Goal: Information Seeking & Learning: Find specific fact

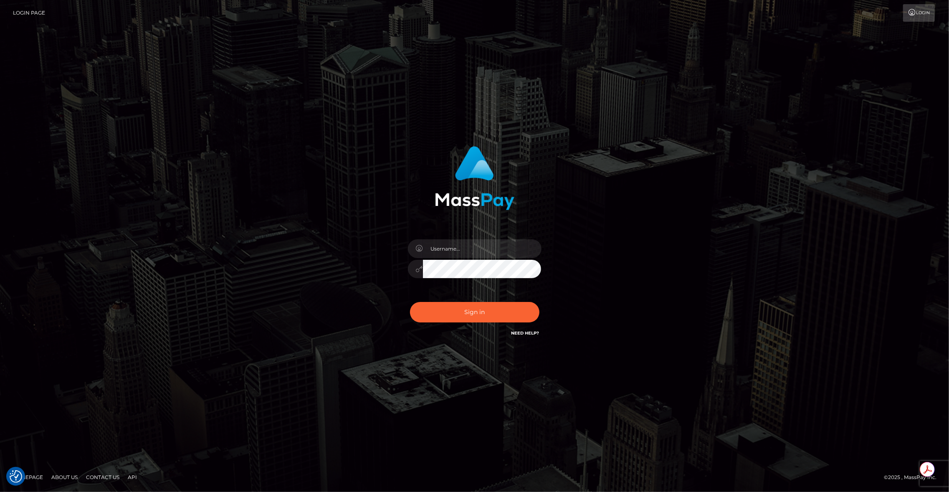
click at [542, 239] on div at bounding box center [542, 239] width 0 height 0
type input "brentg"
click at [471, 318] on button "Sign in" at bounding box center [474, 312] width 129 height 20
type input "brentg"
click at [484, 311] on button "Sign in" at bounding box center [474, 312] width 129 height 20
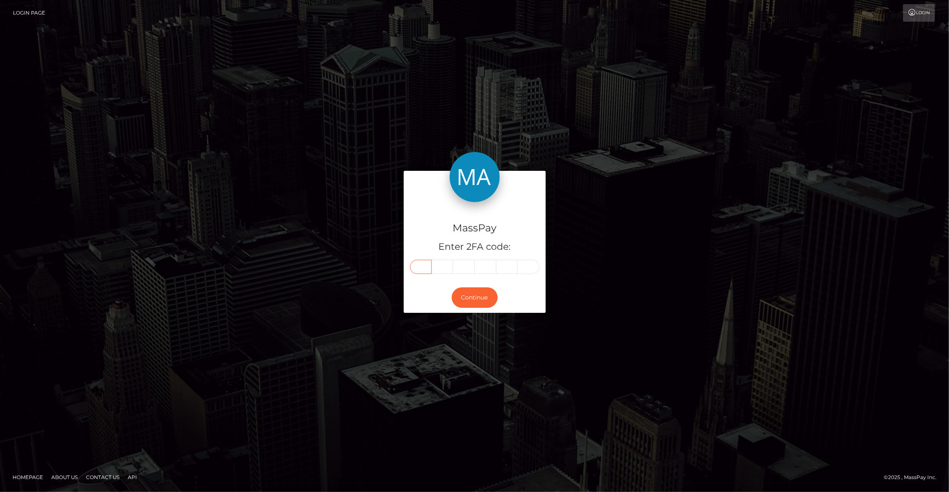
paste input "8"
type input "8"
type input "6"
type input "3"
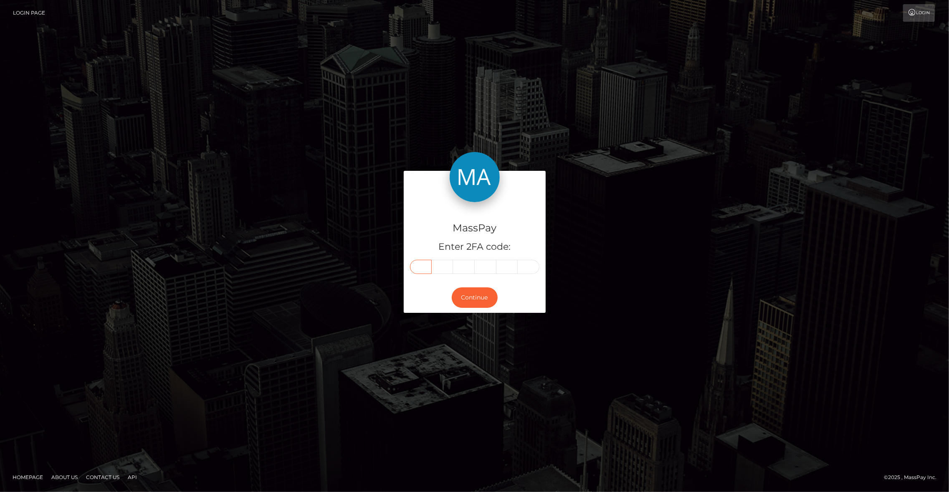
type input "3"
type input "5"
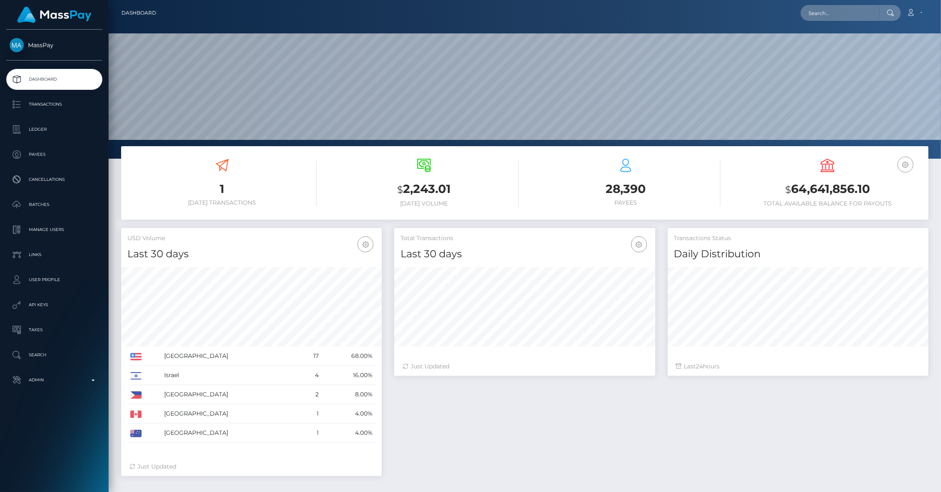
scroll to position [148, 261]
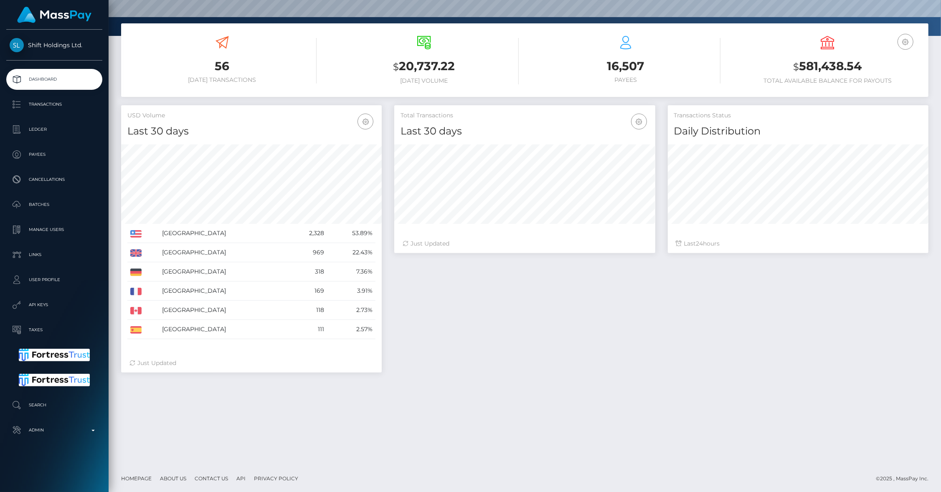
scroll to position [124, 0]
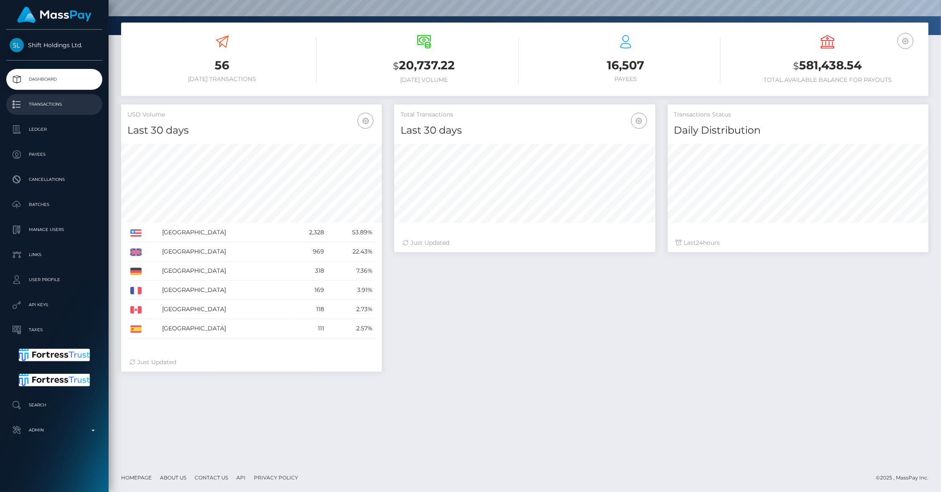
click at [64, 104] on p "Transactions" at bounding box center [54, 104] width 89 height 13
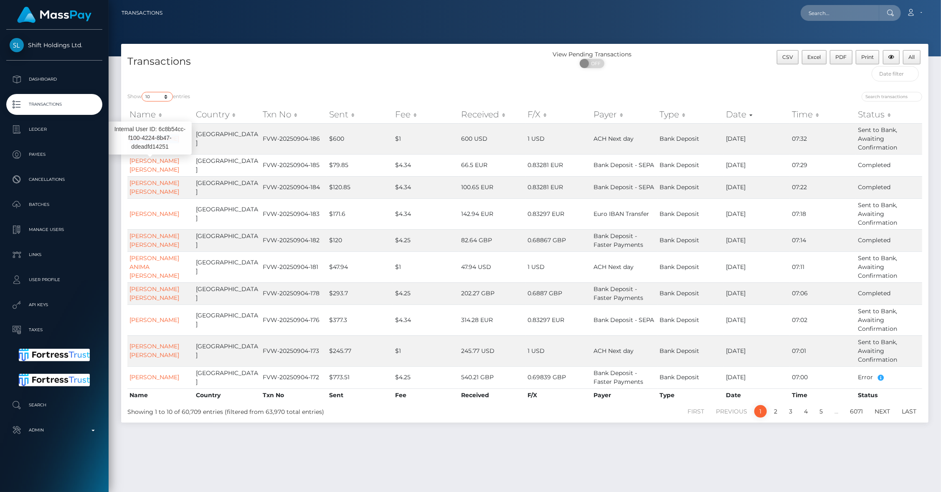
click at [151, 97] on select "10 25 50 100 250 500 1,000 3,500 All" at bounding box center [157, 97] width 31 height 10
select select "100"
click at [142, 92] on select "10 25 50 100 250 500 1,000 3,500 All" at bounding box center [157, 97] width 31 height 10
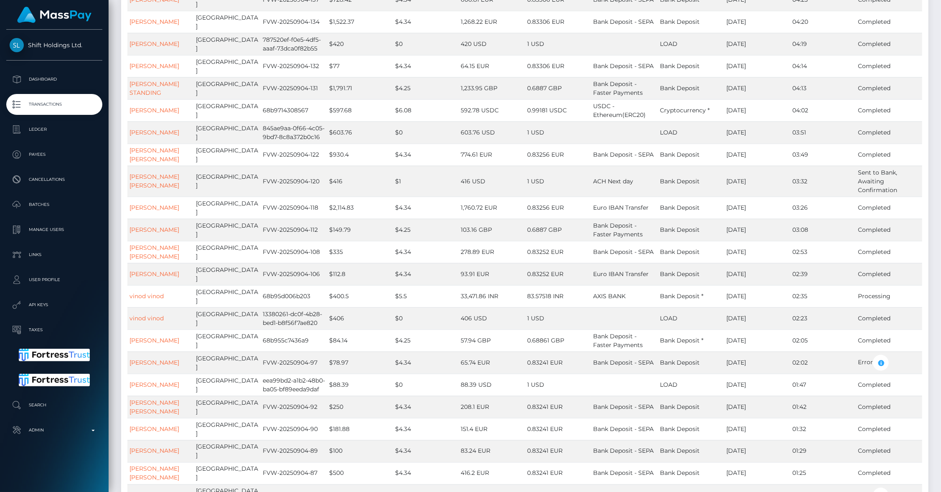
scroll to position [955, 0]
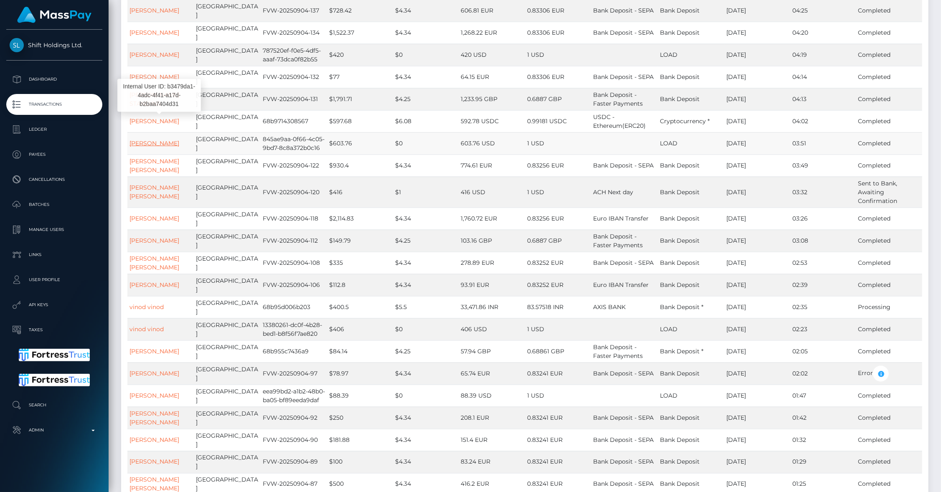
click at [170, 140] on link "Anastasiia Ovsiienko" at bounding box center [154, 144] width 50 height 8
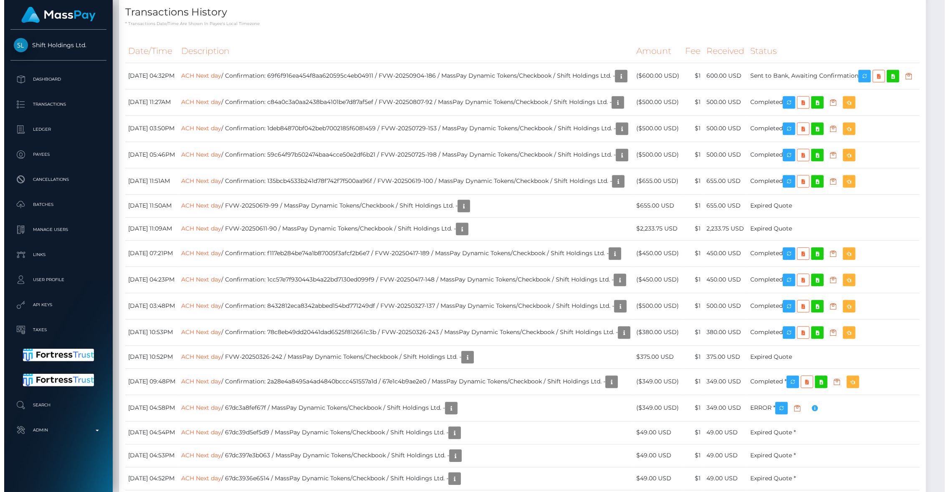
scroll to position [2112, 0]
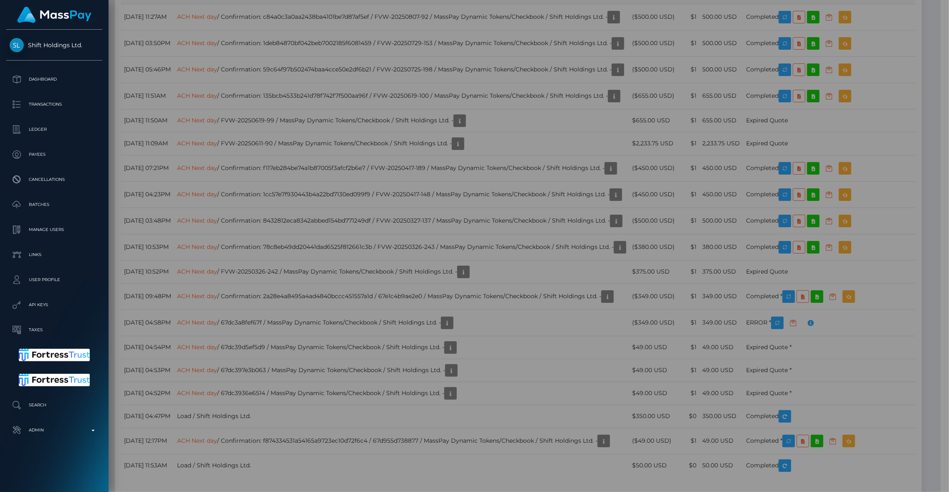
scroll to position [417616, 417455]
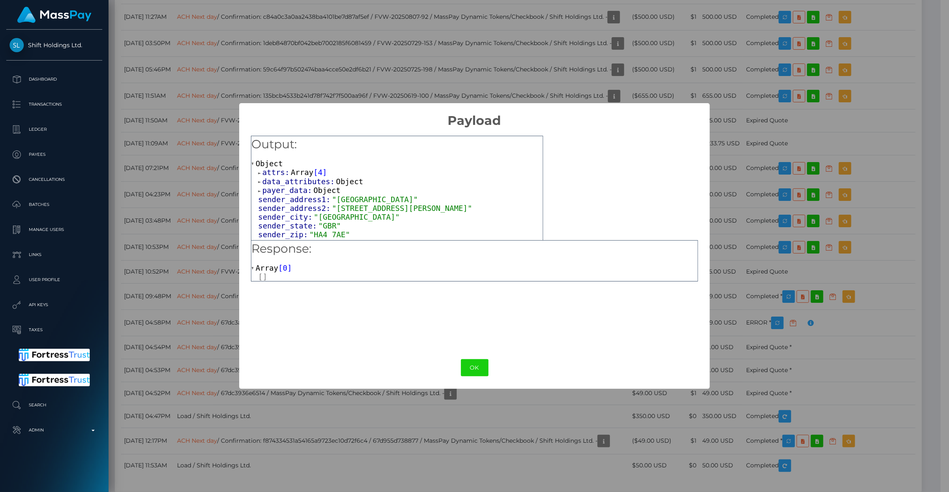
click at [268, 175] on span "attrs:" at bounding box center [276, 172] width 28 height 9
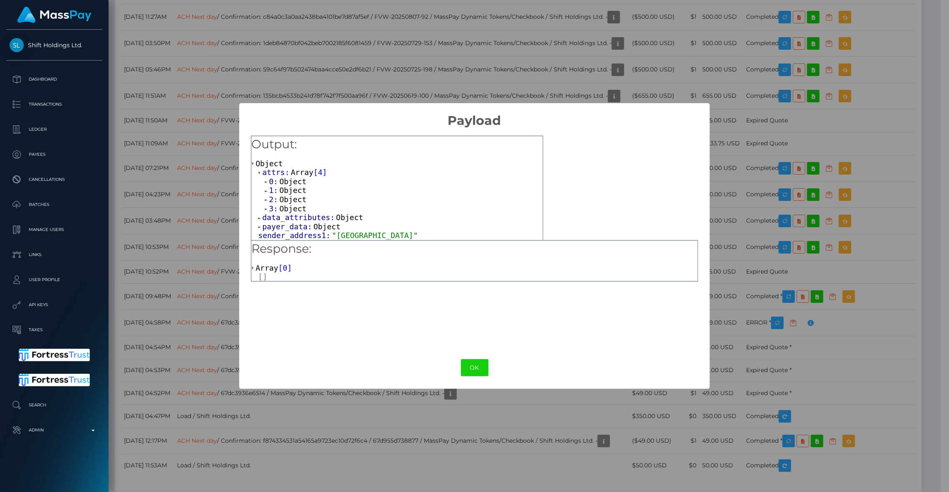
click at [282, 182] on span "Object" at bounding box center [292, 181] width 27 height 9
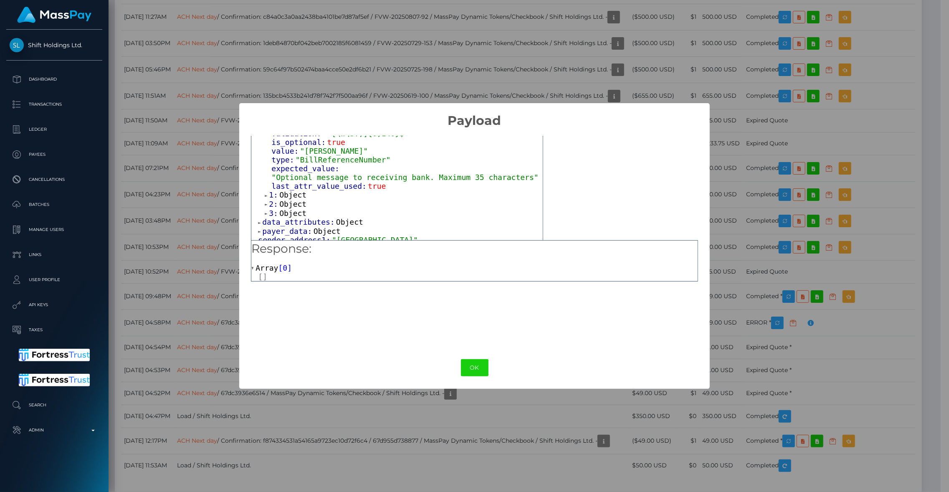
scroll to position [102, 0]
click at [294, 198] on span "Object" at bounding box center [292, 193] width 27 height 9
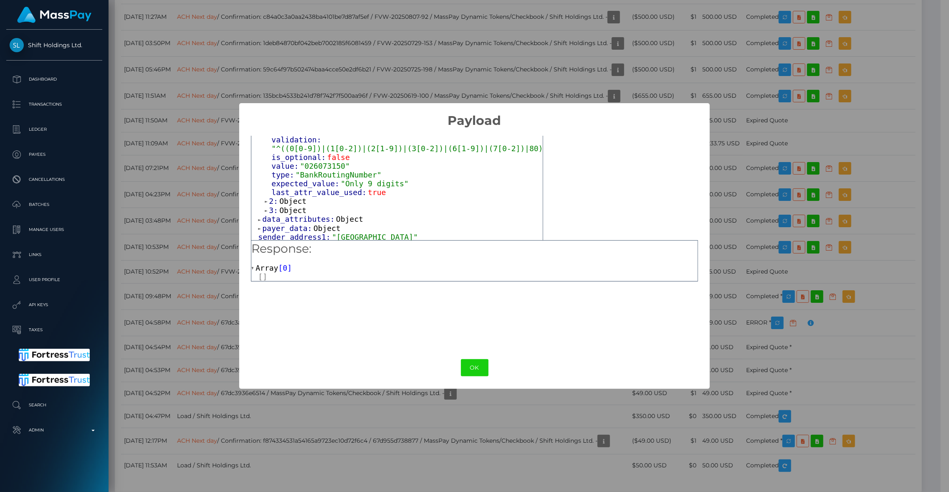
scroll to position [211, 0]
click at [282, 204] on span "Object" at bounding box center [292, 199] width 27 height 9
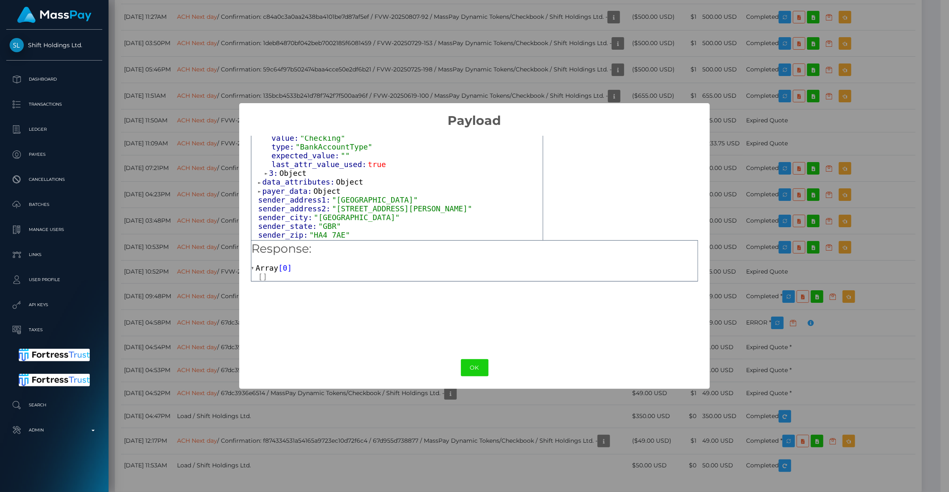
scroll to position [344, 0]
click at [287, 176] on span "Object" at bounding box center [292, 171] width 27 height 9
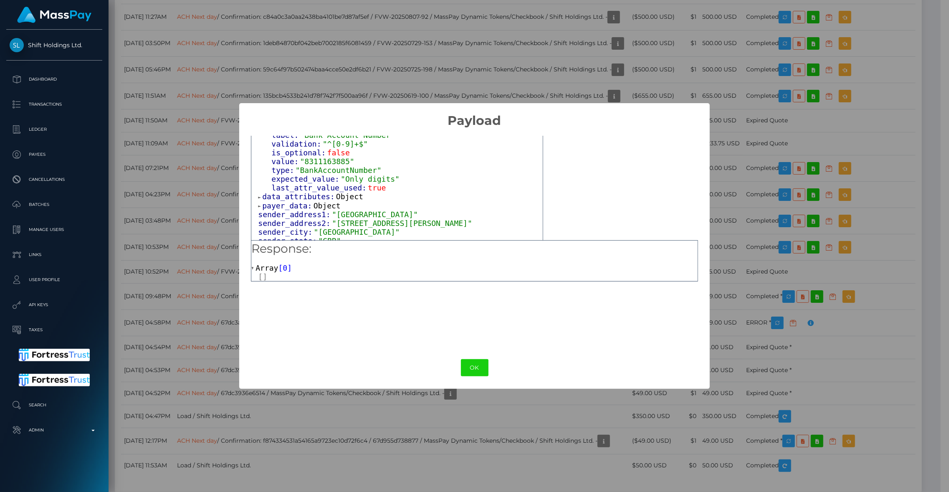
scroll to position [443, 0]
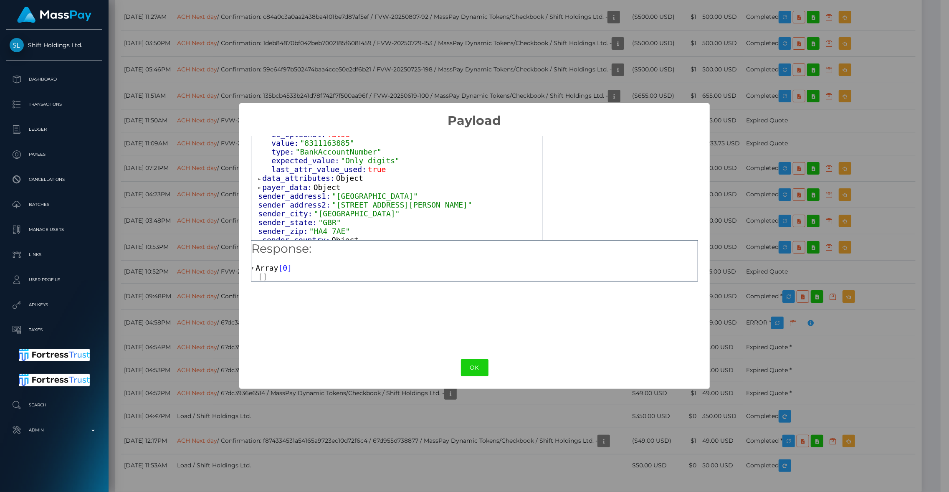
click at [278, 183] on span "data_attributes:" at bounding box center [299, 178] width 74 height 9
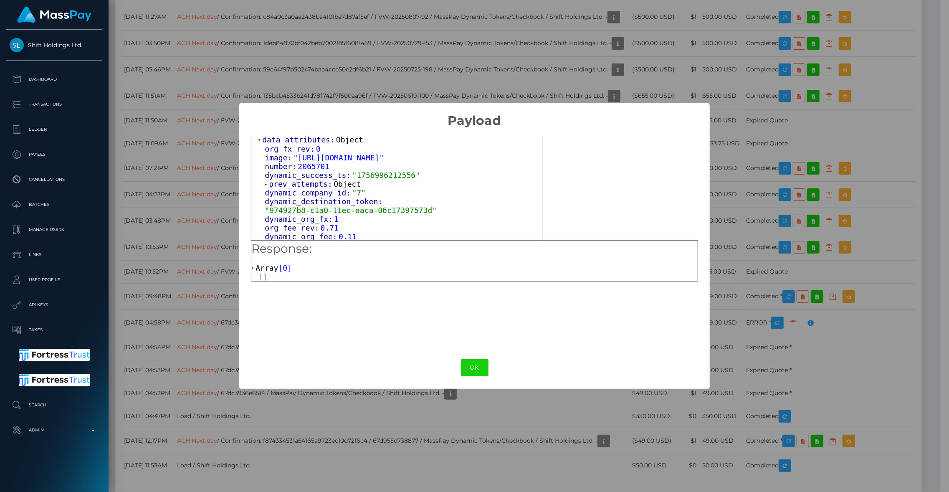
scroll to position [485, 0]
click at [299, 185] on span "prev_attempts:" at bounding box center [301, 180] width 65 height 9
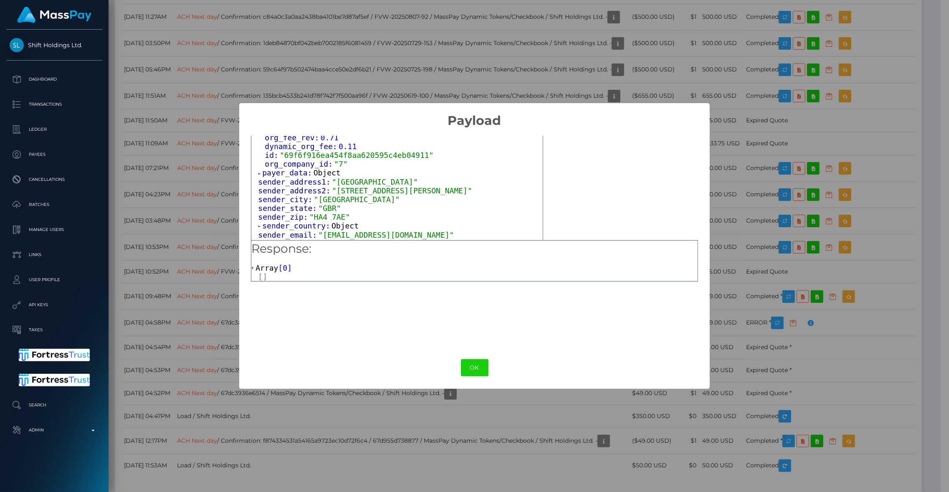
scroll to position [581, 0]
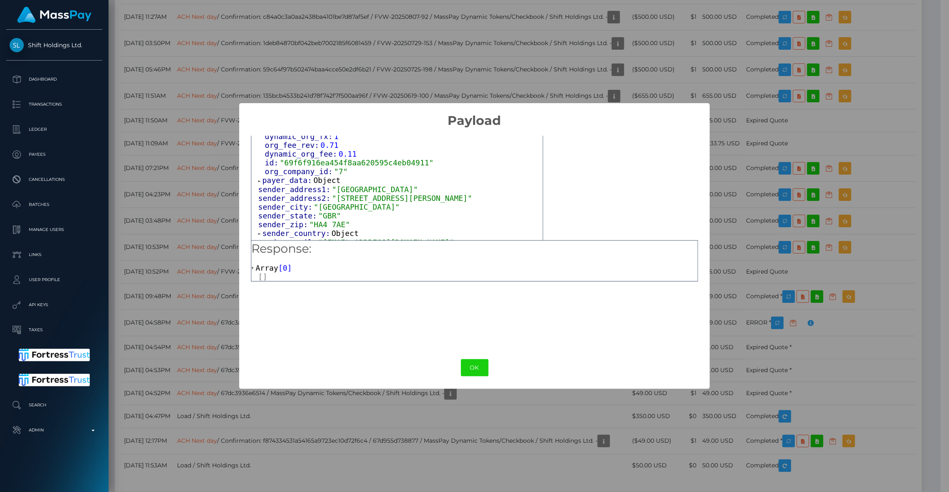
click at [294, 185] on span "payer_data:" at bounding box center [287, 180] width 51 height 9
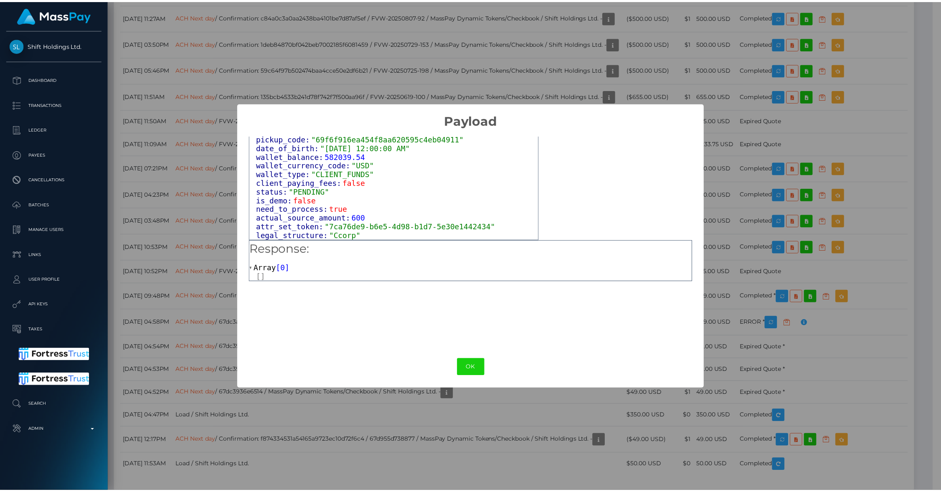
scroll to position [1117, 0]
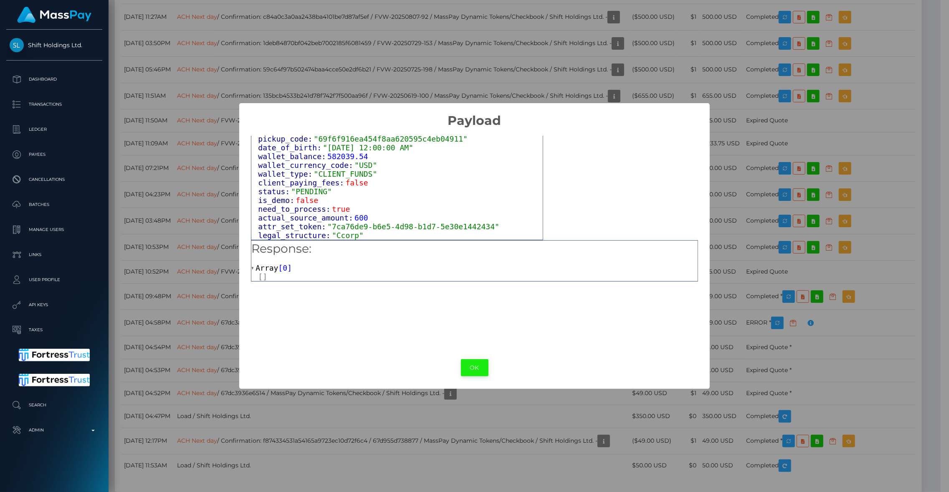
click at [475, 363] on button "OK" at bounding box center [475, 367] width 28 height 17
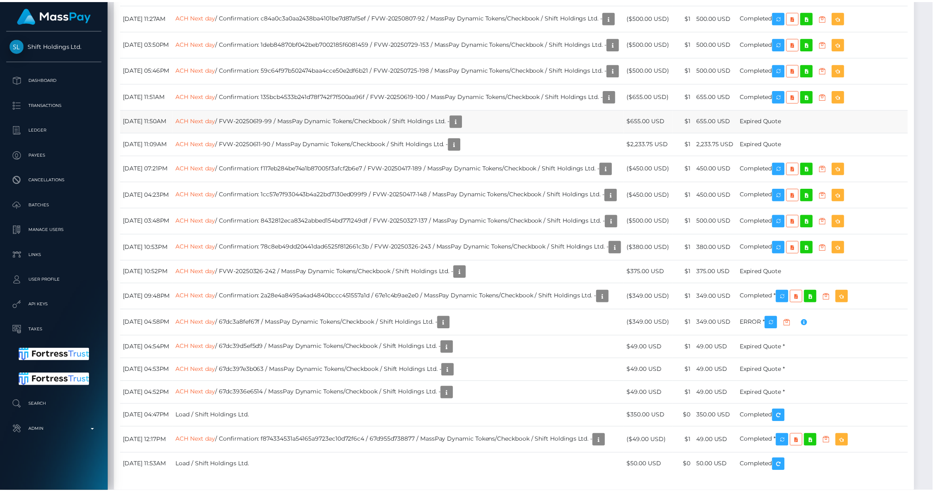
scroll to position [417616, 417455]
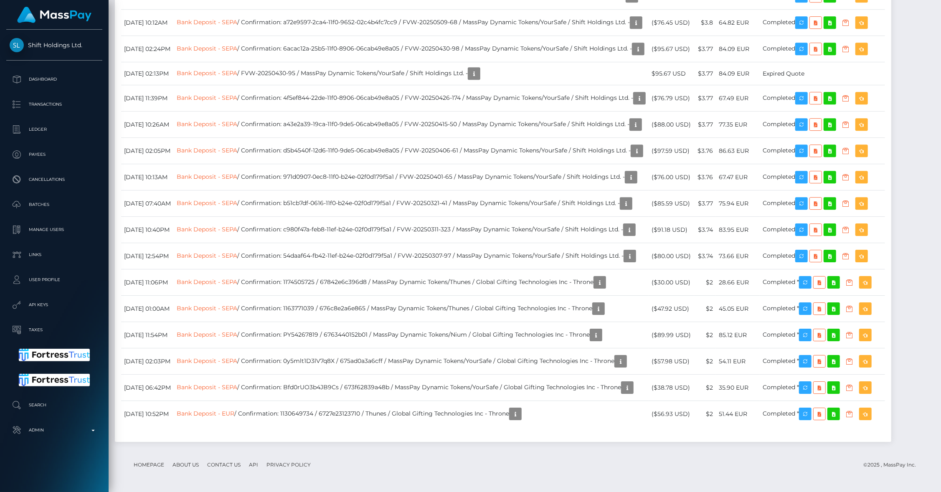
scroll to position [2531, 0]
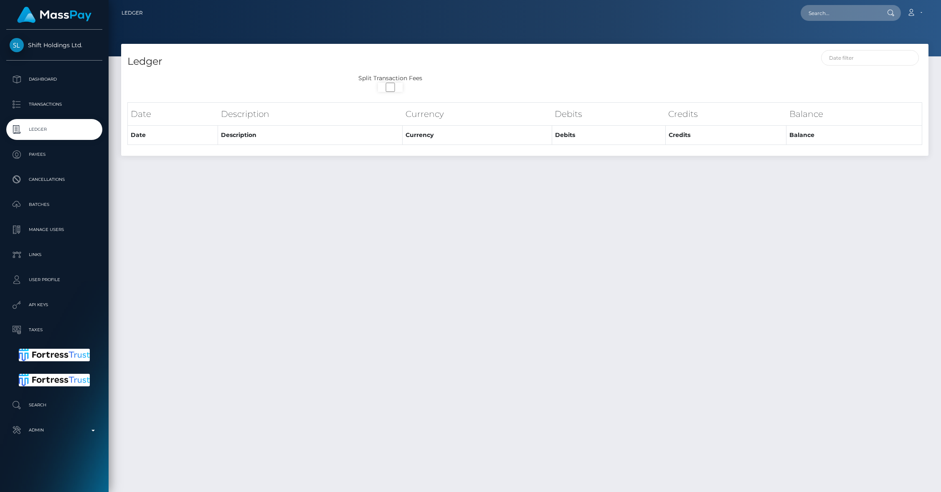
select select
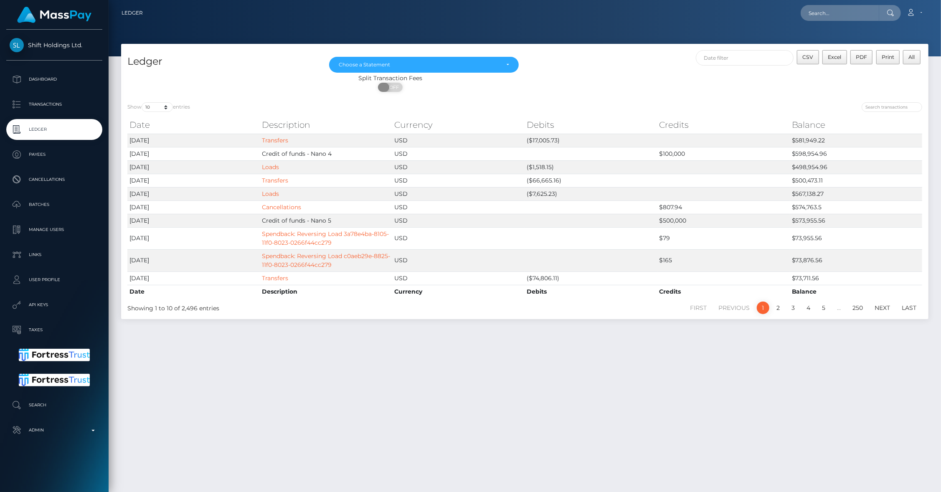
click at [386, 86] on span at bounding box center [383, 87] width 11 height 9
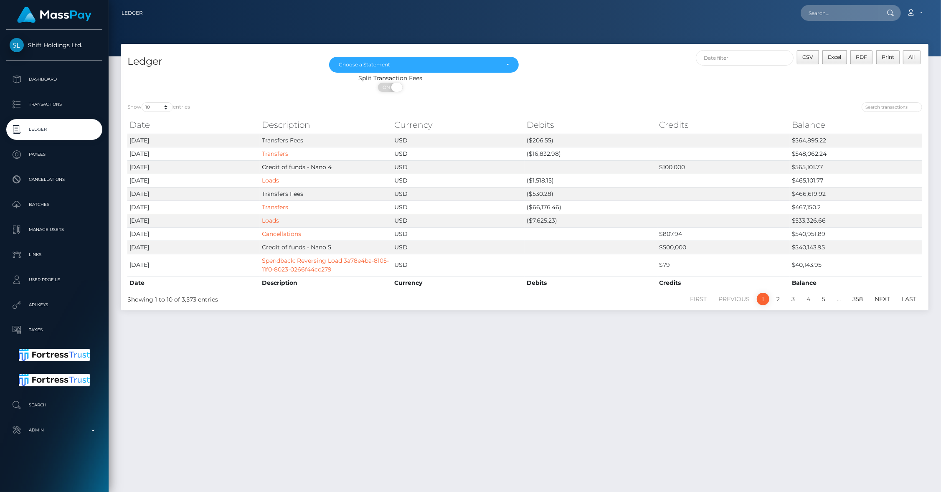
click at [386, 86] on span "ON" at bounding box center [387, 87] width 21 height 9
click at [386, 86] on span at bounding box center [383, 87] width 11 height 9
checkbox input "true"
click at [274, 182] on link "Loads" at bounding box center [270, 181] width 17 height 8
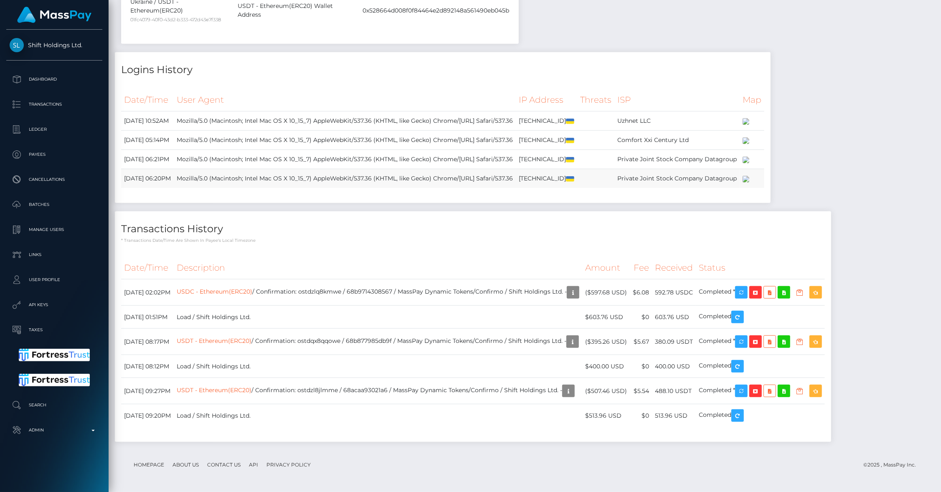
scroll to position [641, 0]
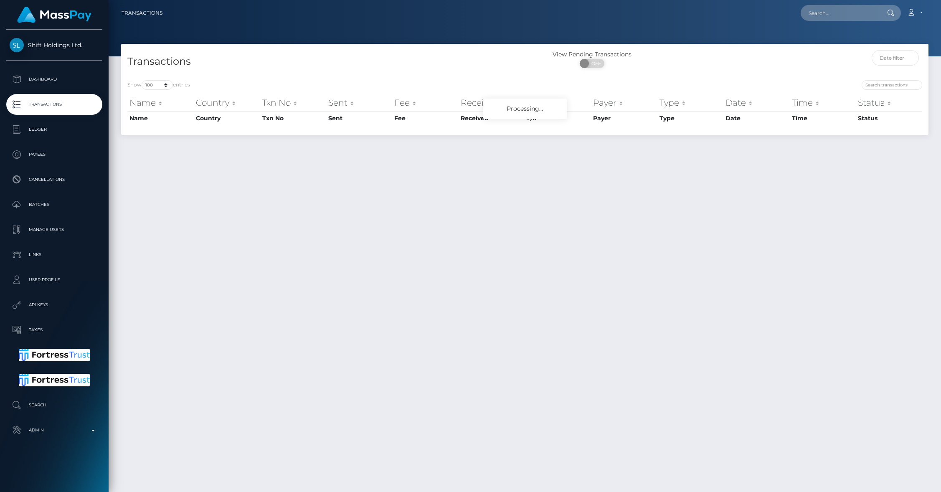
select select "100"
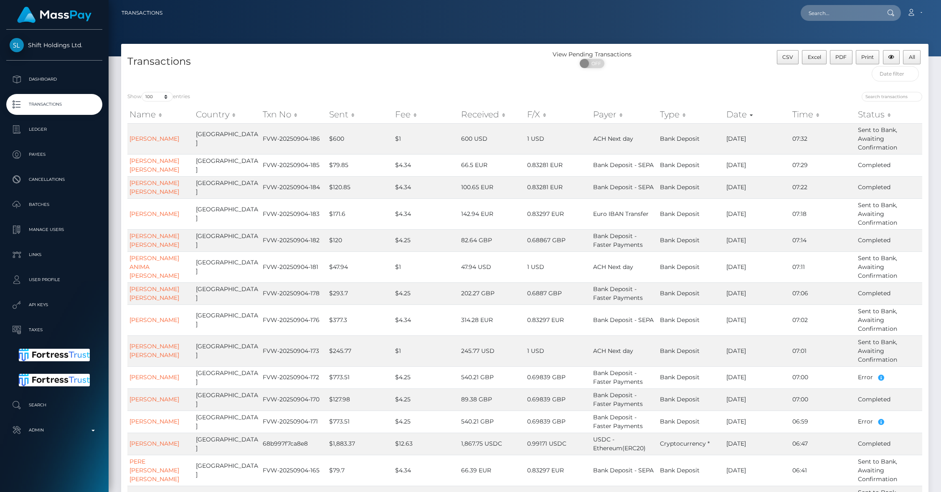
scroll to position [22, 0]
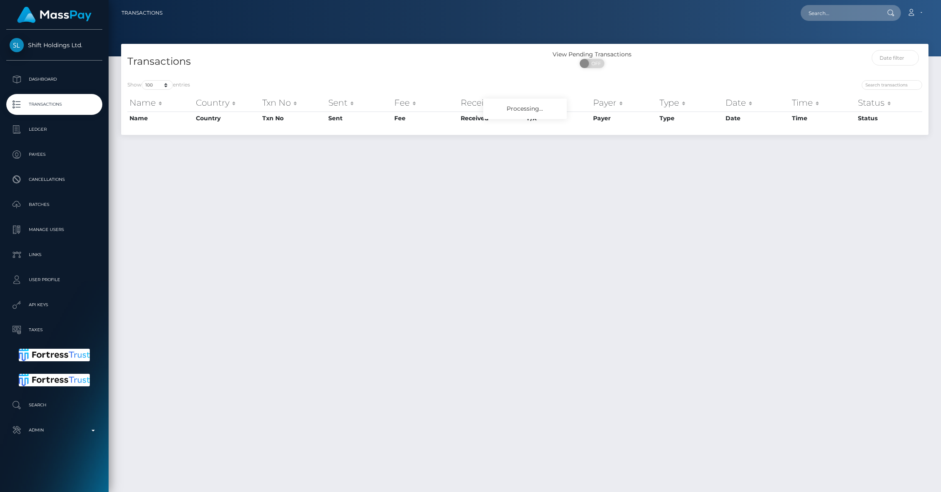
select select "100"
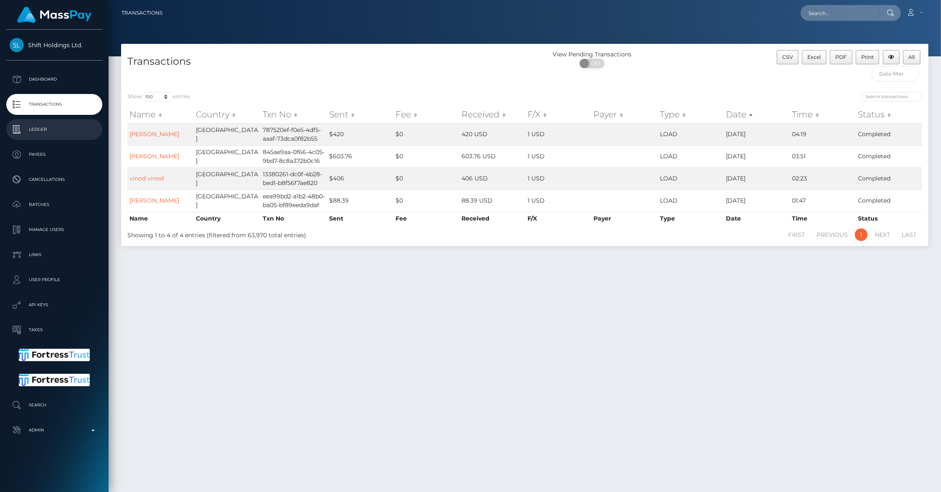
click at [30, 129] on p "Ledger" at bounding box center [54, 129] width 89 height 13
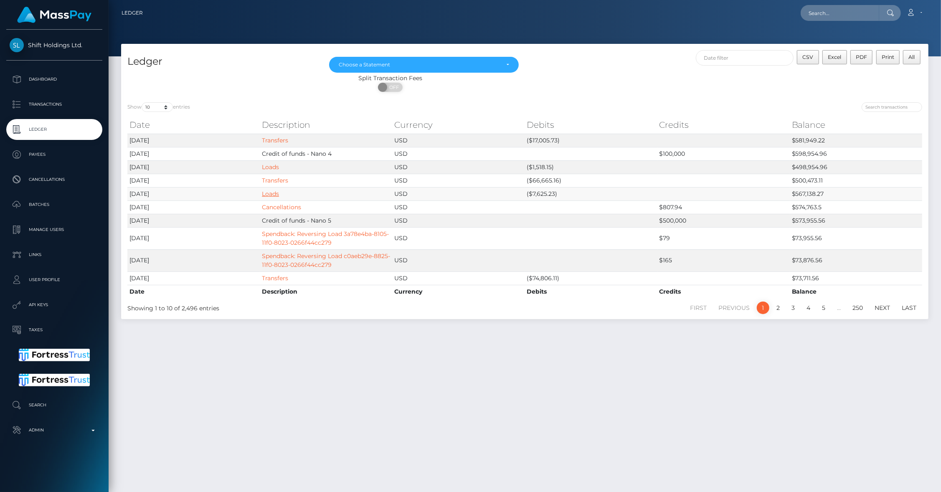
click at [267, 194] on link "Loads" at bounding box center [270, 194] width 17 height 8
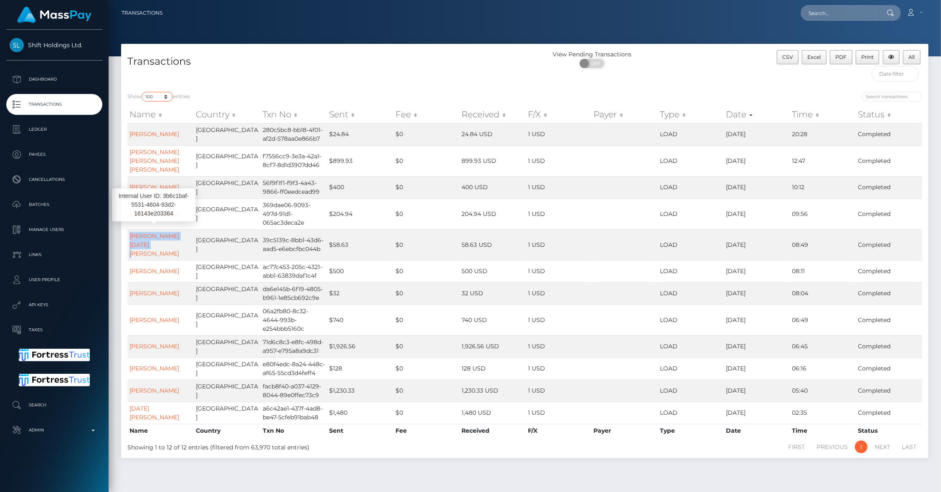
click at [162, 97] on select "10 25 50 100 250 500 1,000 3,500 All" at bounding box center [157, 97] width 31 height 10
select select "10"
click at [142, 92] on select "10 25 50 100 250 500 1,000 3,500 All" at bounding box center [157, 97] width 31 height 10
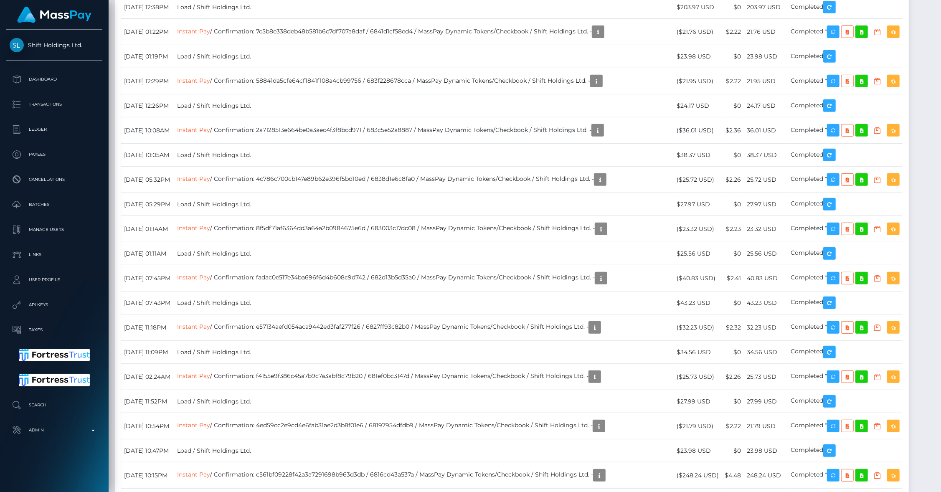
scroll to position [11502, 0]
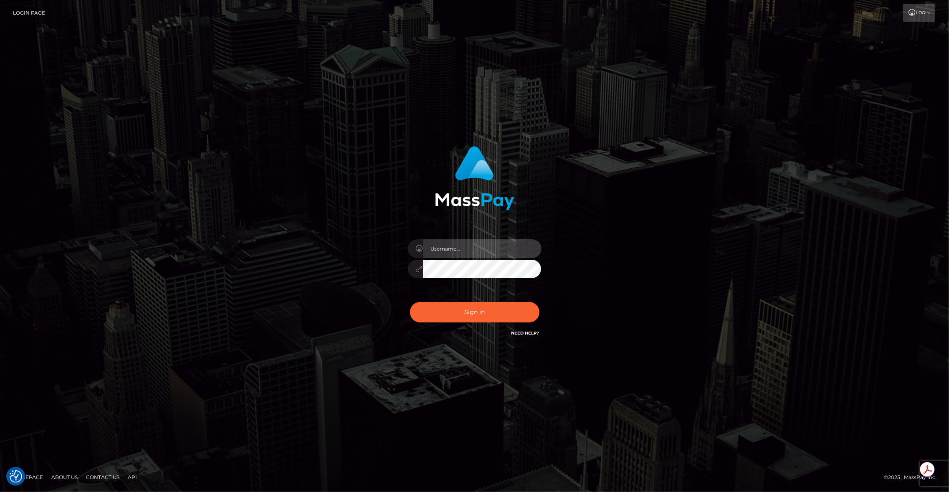
type input "brentg"
click at [475, 314] on button "Sign in" at bounding box center [474, 312] width 129 height 20
type input "brentg"
click at [476, 313] on button "Sign in" at bounding box center [474, 312] width 129 height 20
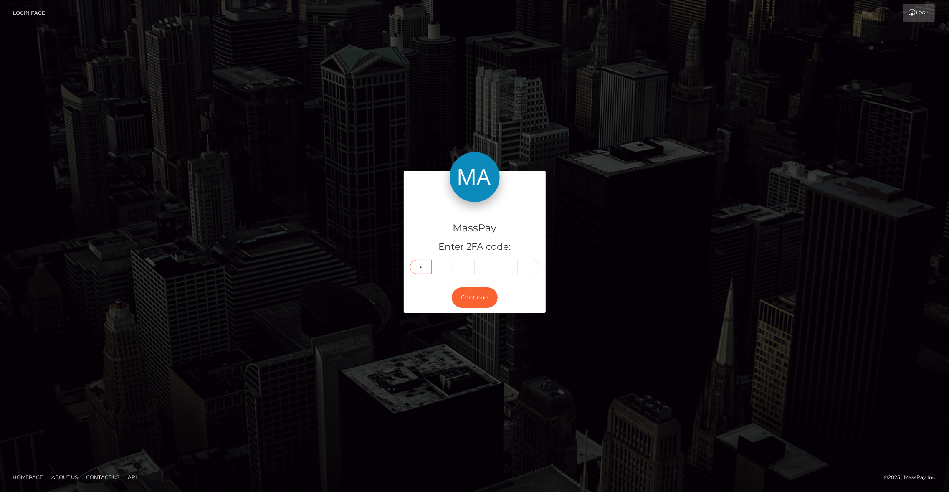
type input "2"
type input "6"
type input "9"
type input "5"
type input "3"
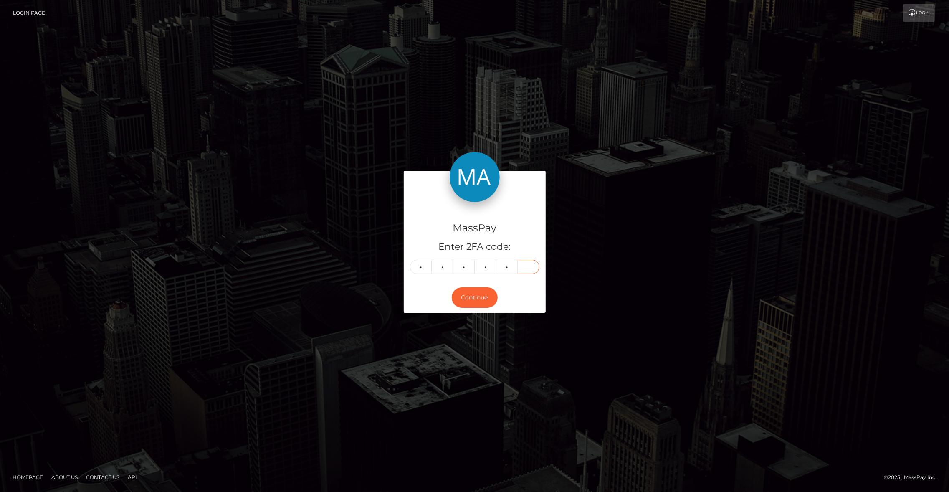
type input "5"
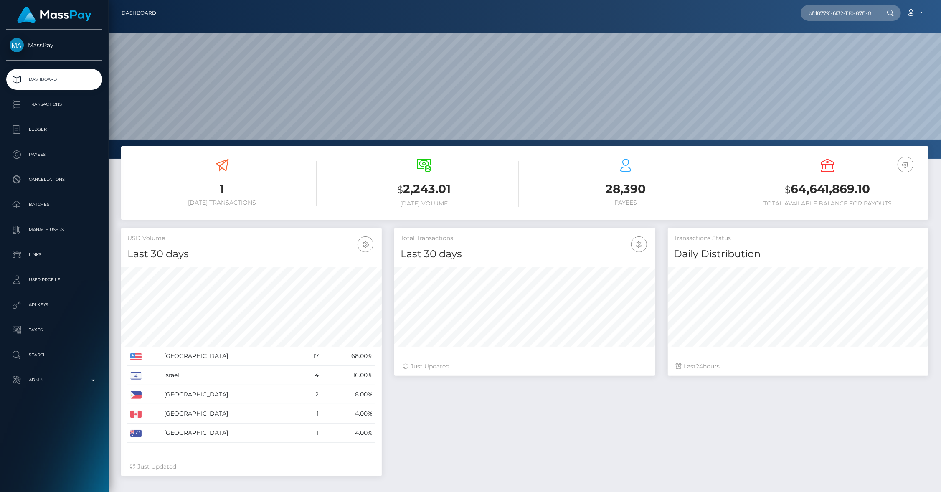
scroll to position [148, 261]
type input "bfd87791-6f32-11f0-87f1-0266f44cc279"
click at [848, 39] on link "Paul M Fryer" at bounding box center [834, 43] width 67 height 15
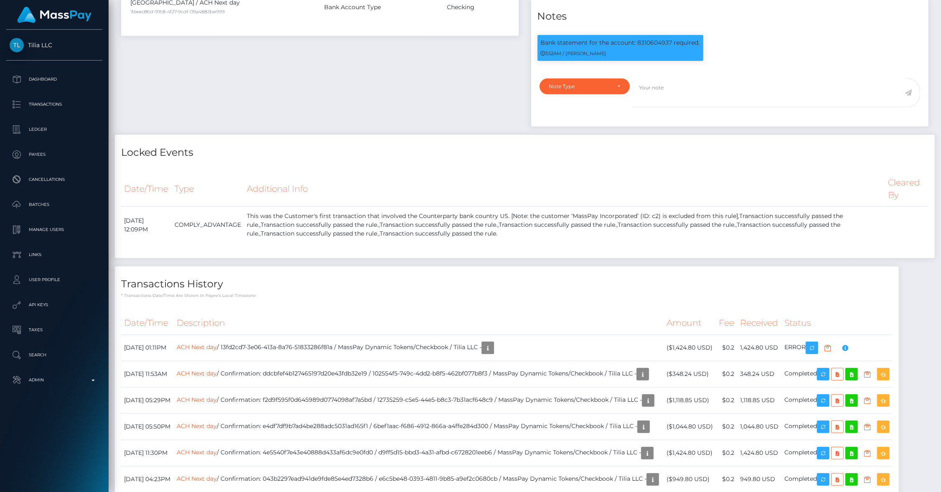
scroll to position [253, 0]
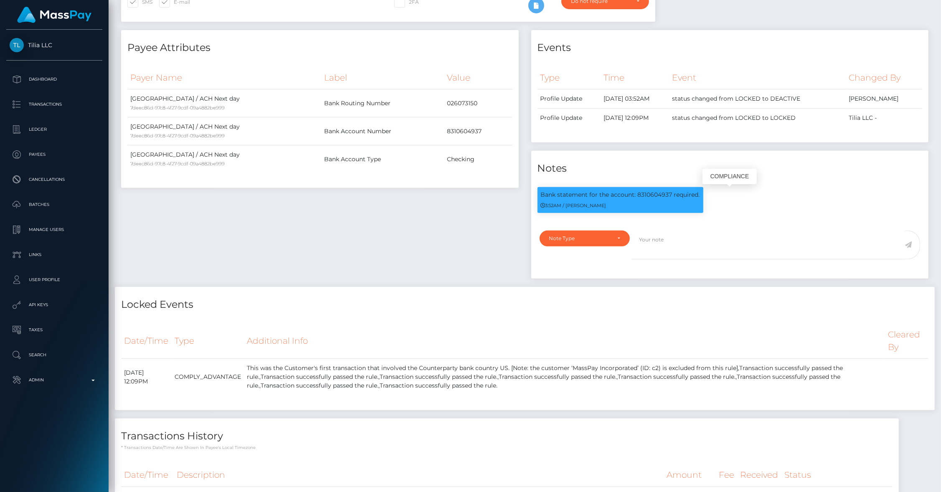
click at [640, 200] on div "Bank statement for the account: 8310604937 required. 3:52AM / Dan Cirnat" at bounding box center [621, 200] width 166 height 26
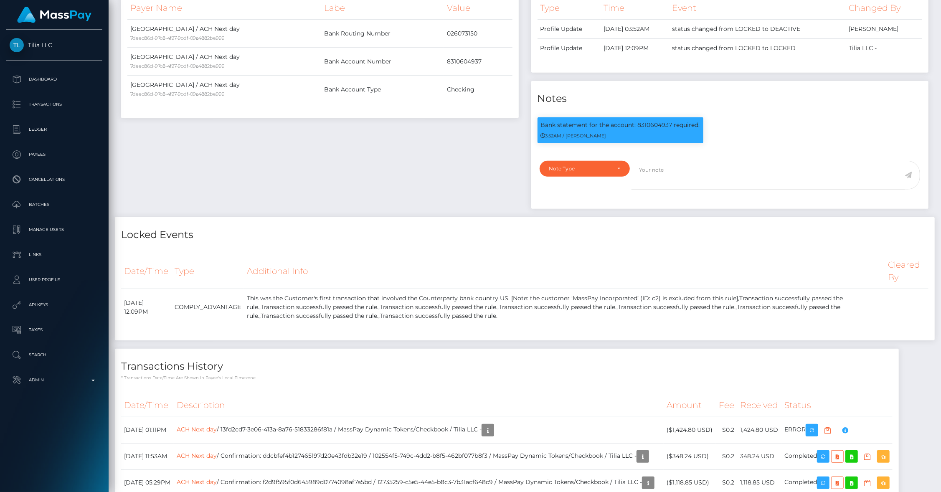
scroll to position [291, 0]
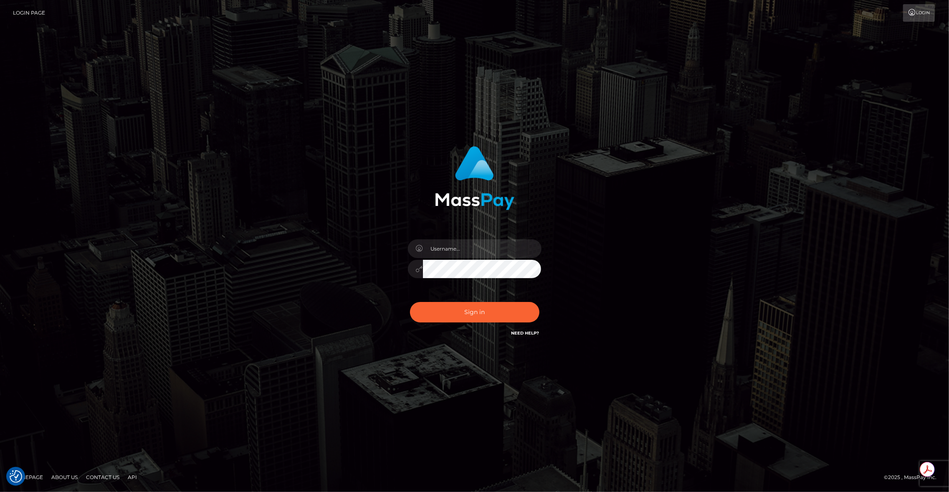
type input "brentg"
click at [469, 322] on button "Sign in" at bounding box center [474, 312] width 129 height 20
type input "brentg"
click at [464, 308] on button "Sign in" at bounding box center [474, 312] width 129 height 20
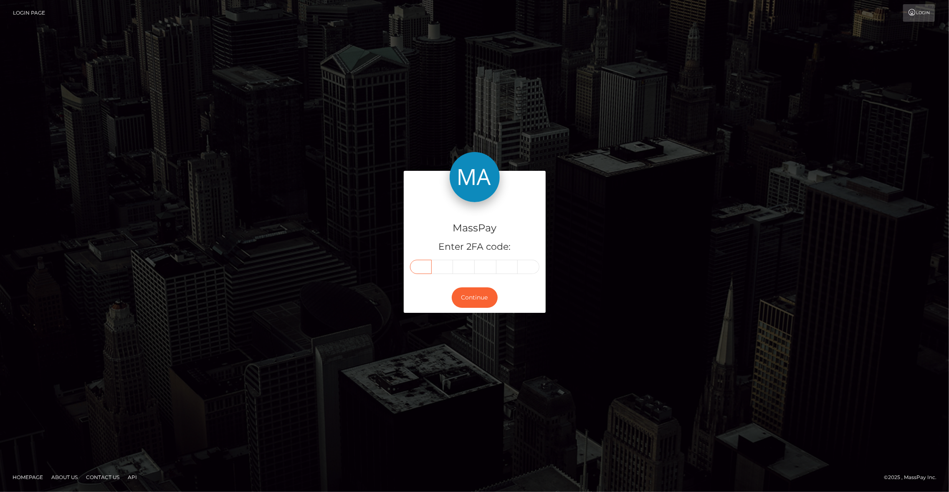
paste input "6"
type input "6"
type input "2"
type input "4"
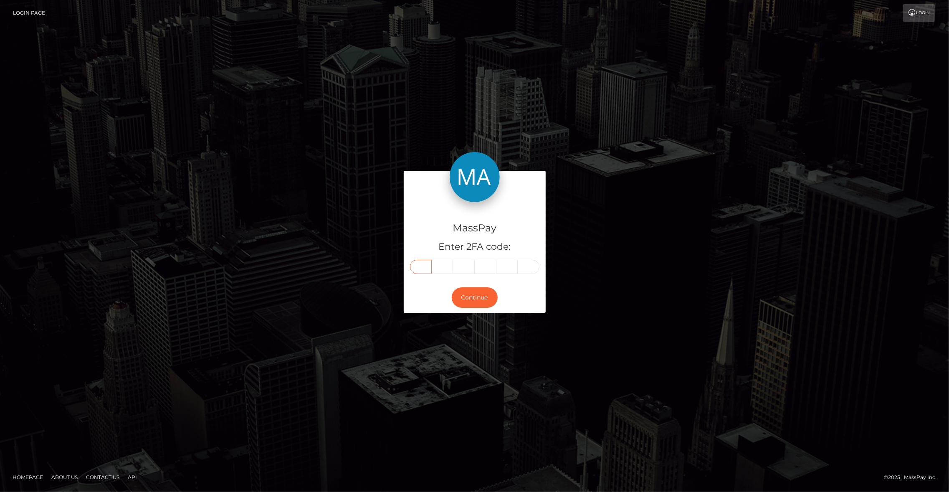
type input "0"
type input "1"
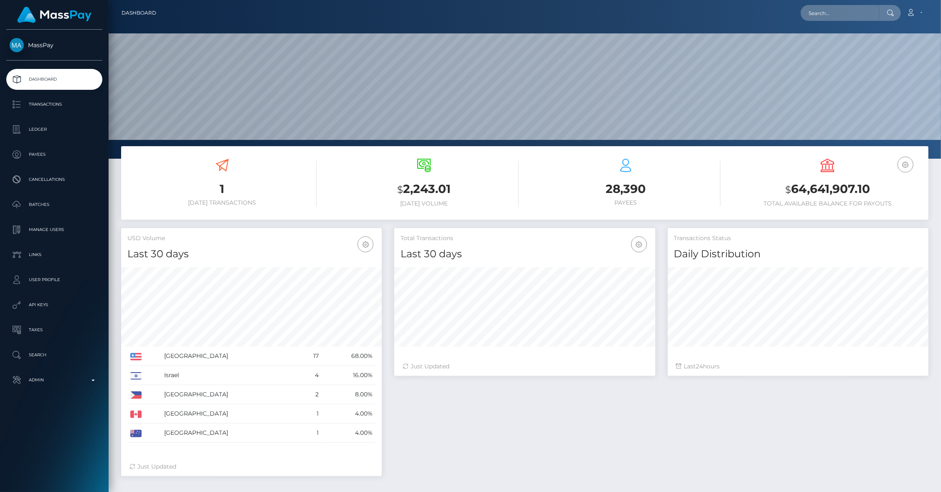
scroll to position [148, 261]
click at [863, 15] on input "text" at bounding box center [840, 13] width 79 height 16
paste input "622401"
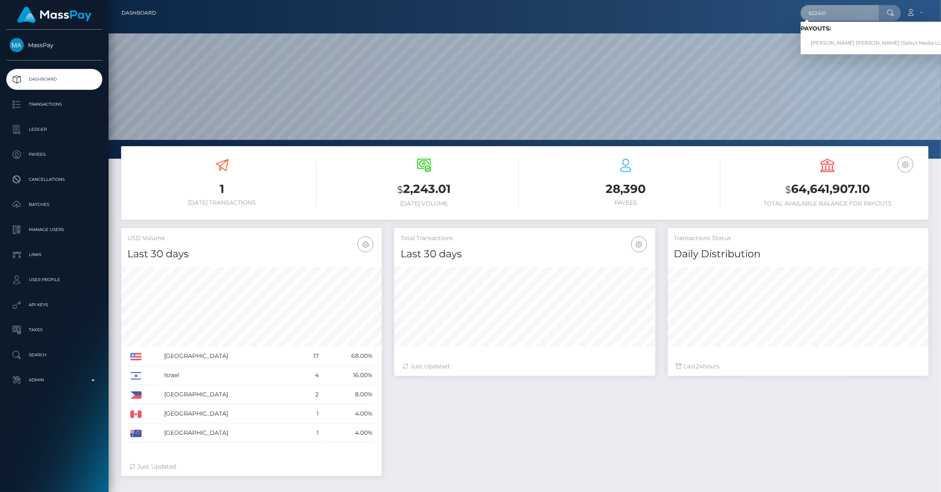
click at [824, 16] on input "622401" at bounding box center [840, 13] width 79 height 16
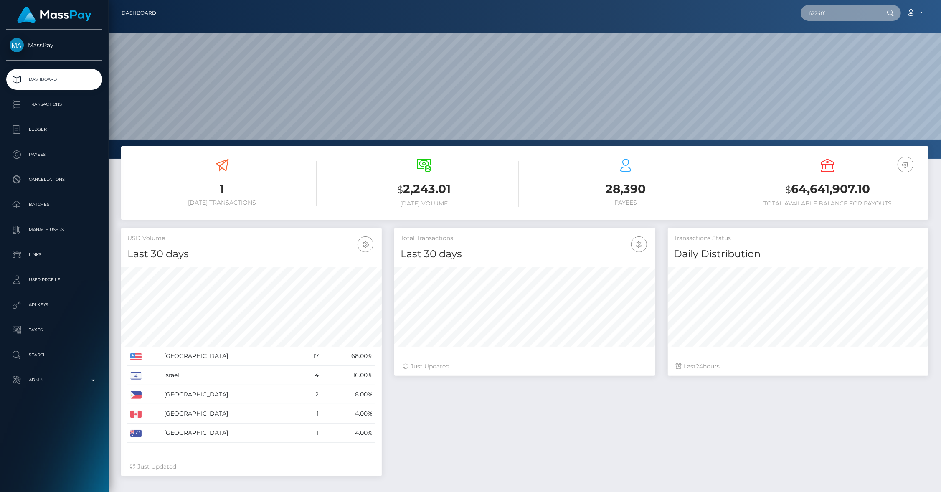
click at [824, 16] on input "622401" at bounding box center [840, 13] width 79 height 16
paste input "pout_PyVHqnOTEkwHg"
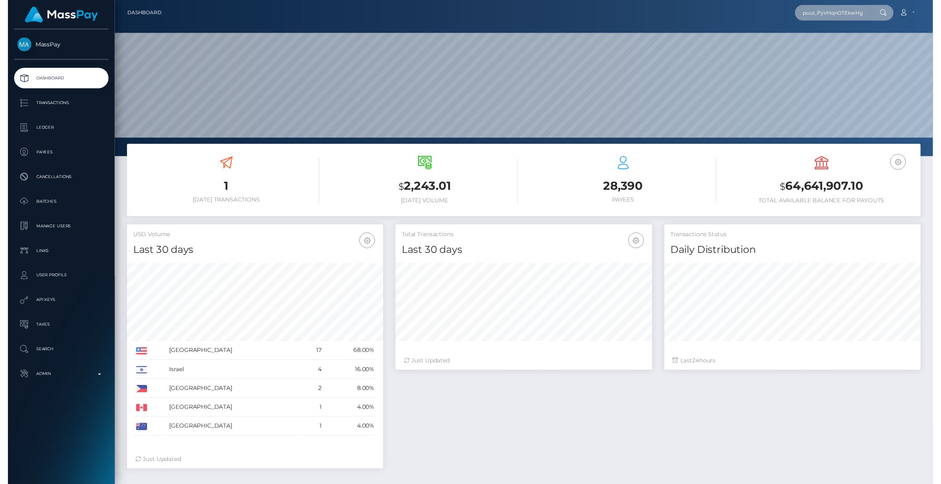
scroll to position [0, 2]
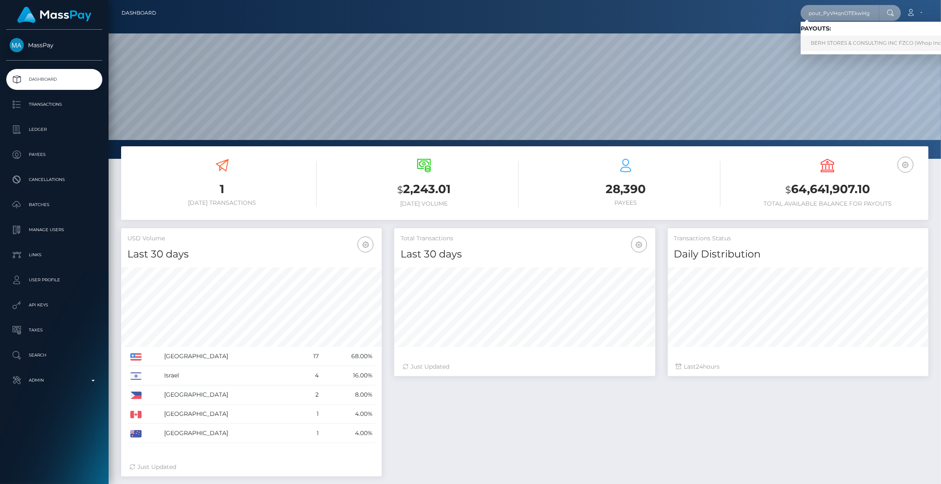
type input "pout_PyVHqnOTEkwHg"
click at [824, 43] on link "BERH STORES & CONSULTING INC FZCO (Whop Inc - )" at bounding box center [879, 43] width 157 height 15
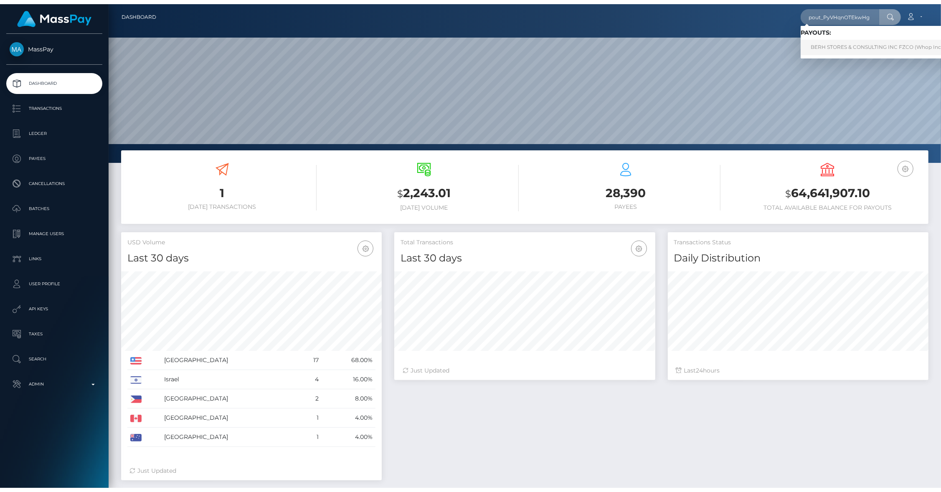
scroll to position [0, 0]
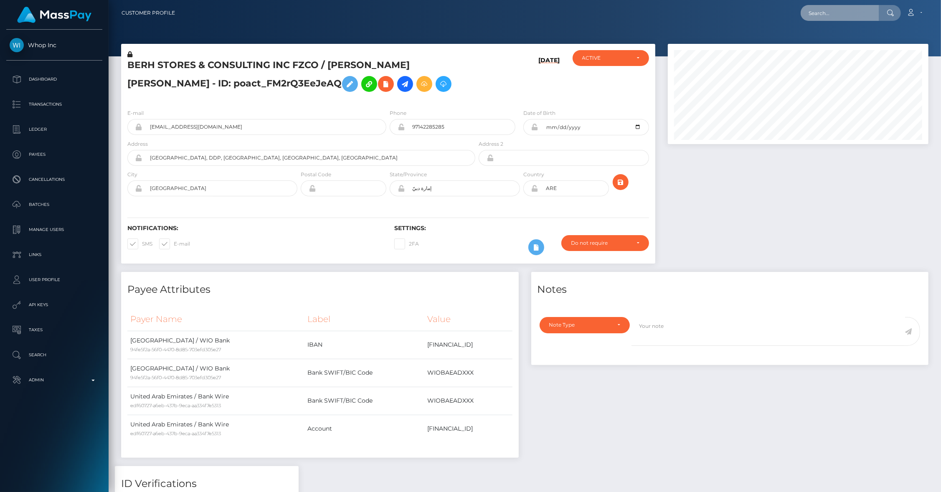
click at [872, 5] on input "text" at bounding box center [840, 13] width 79 height 16
paste input "pout_E8mglONRRkNu7"
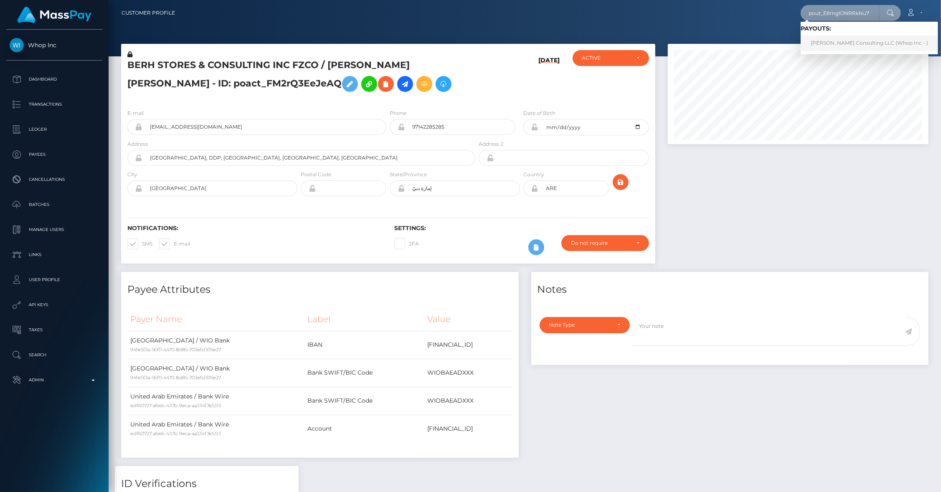
type input "pout_E8mglONRRkNu7"
click at [841, 38] on link "Sean Perry Consulting LLC (Whop Inc - )" at bounding box center [869, 43] width 137 height 15
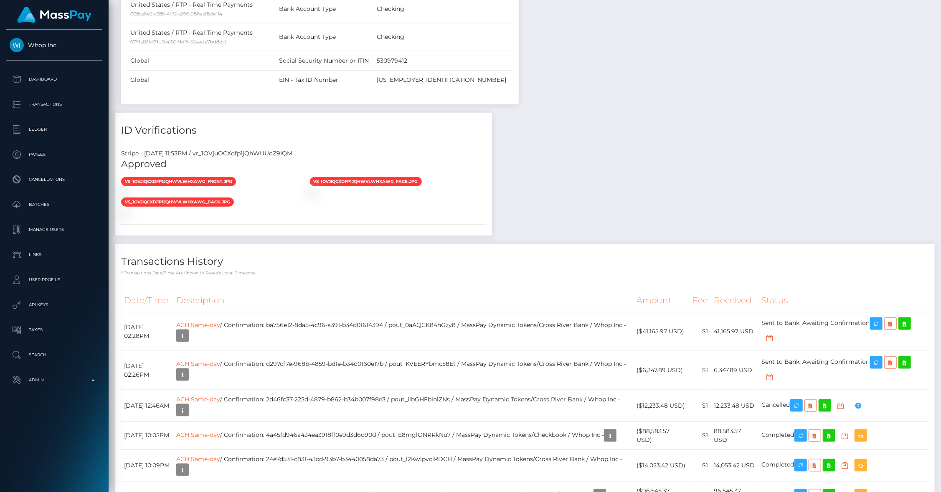
scroll to position [873, 0]
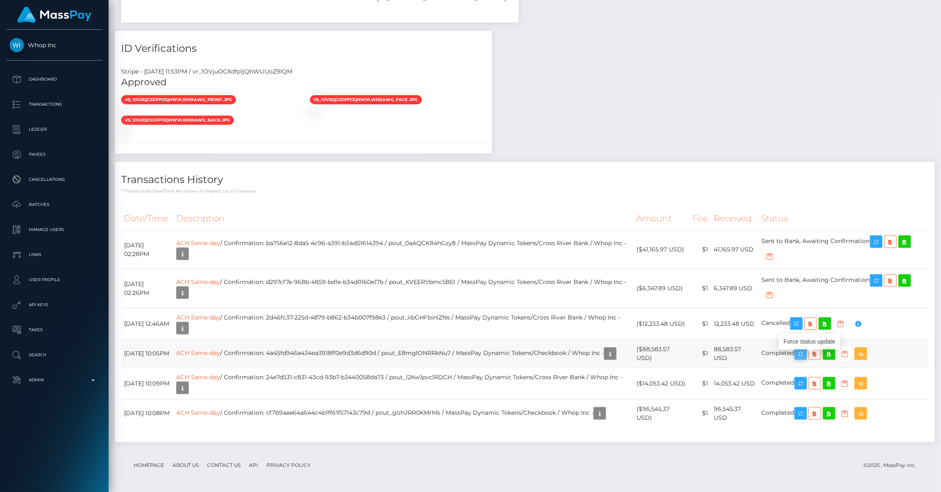
click at [806, 355] on icon "button" at bounding box center [801, 354] width 10 height 10
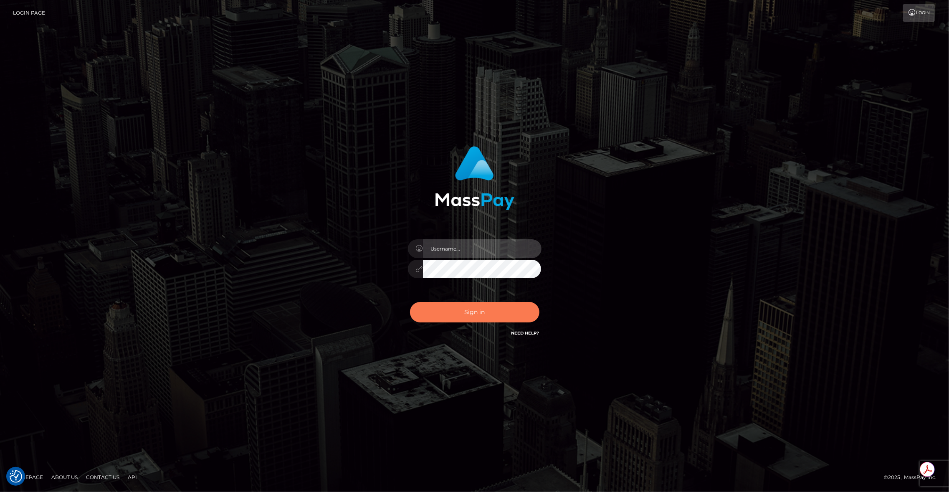
type input "brentg"
click at [470, 302] on button "Sign in" at bounding box center [474, 312] width 129 height 20
type input "brentg"
click at [520, 314] on button "Sign in" at bounding box center [474, 312] width 129 height 20
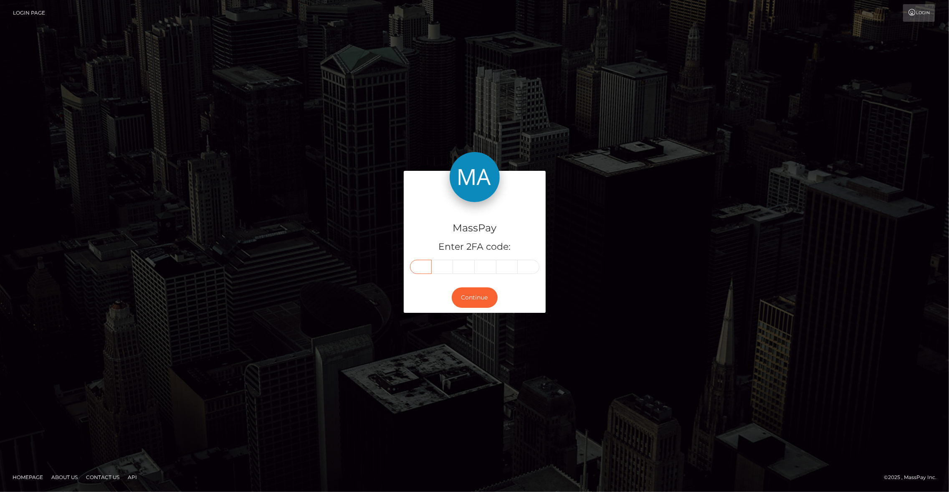
paste input "8"
type input "8"
type input "6"
type input "3"
type input "2"
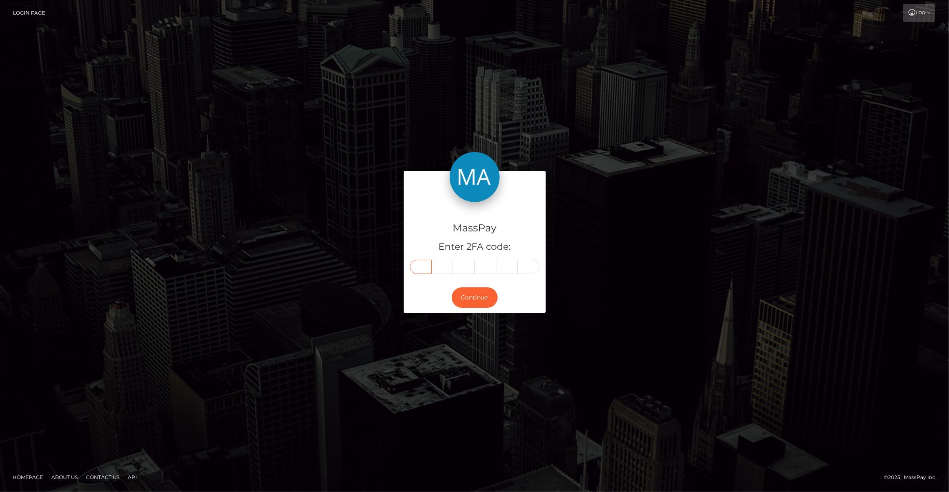
type input "6"
type input "4"
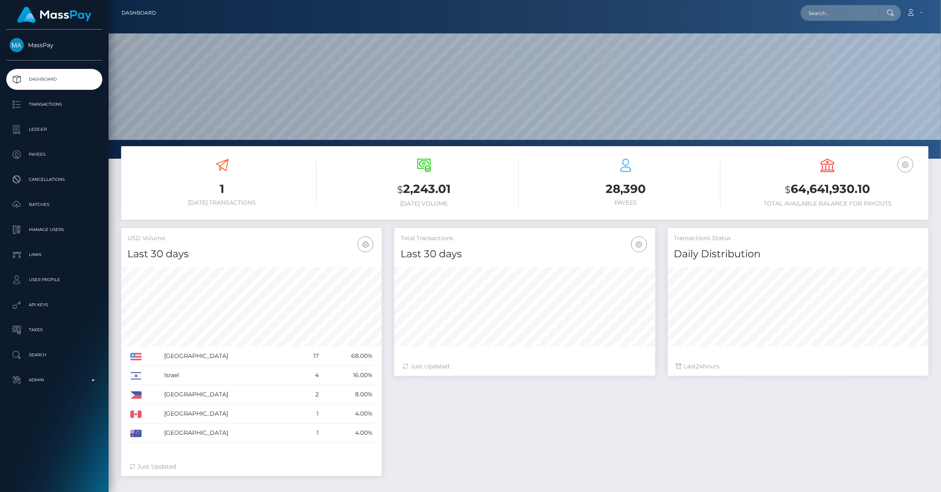
scroll to position [148, 261]
click at [55, 355] on p "Search" at bounding box center [54, 355] width 89 height 13
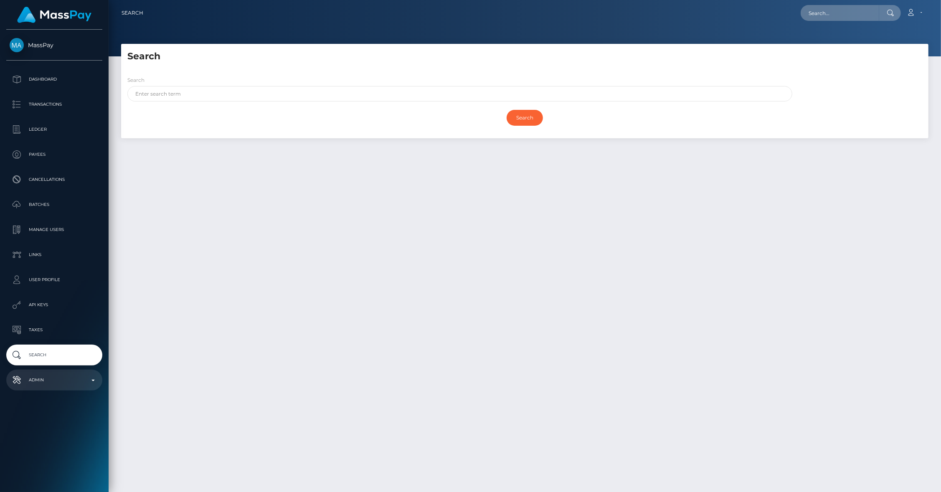
click at [45, 383] on p "Admin" at bounding box center [54, 380] width 89 height 13
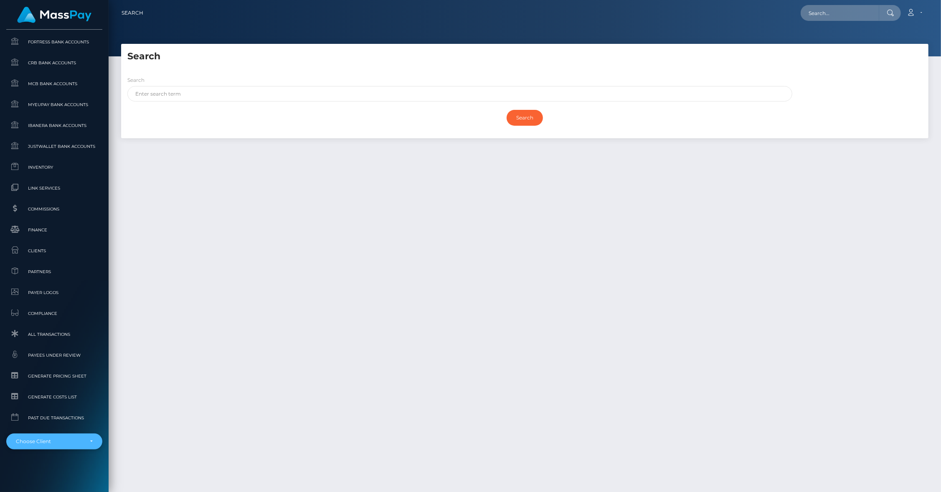
scroll to position [408, 0]
click at [60, 444] on div "Choose Client" at bounding box center [54, 441] width 96 height 16
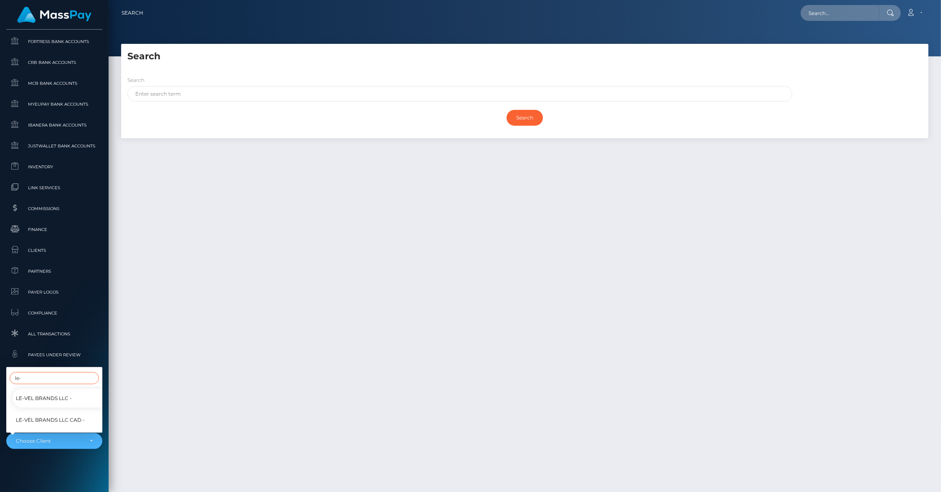
type input "le-"
click at [51, 415] on span "Le-Vel Brands LLC CAD -" at bounding box center [50, 420] width 69 height 11
select select "336"
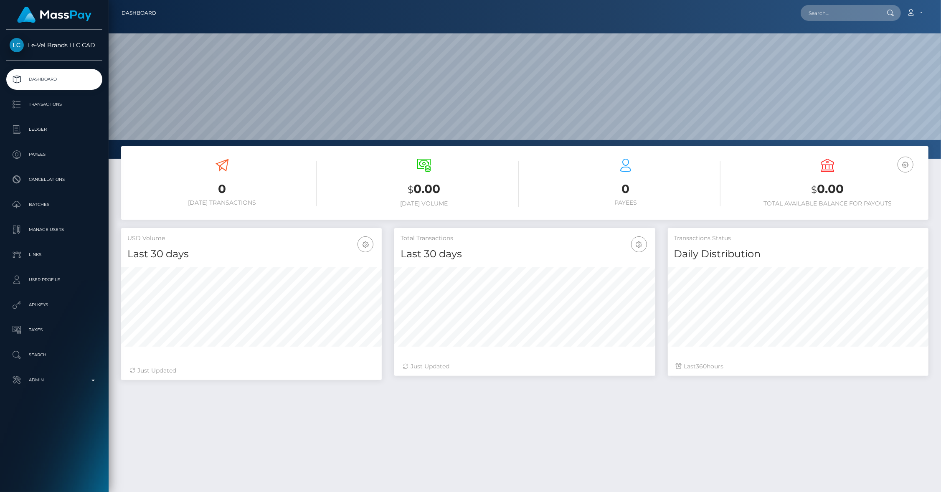
scroll to position [148, 261]
click at [902, 163] on icon "button" at bounding box center [906, 165] width 10 height 10
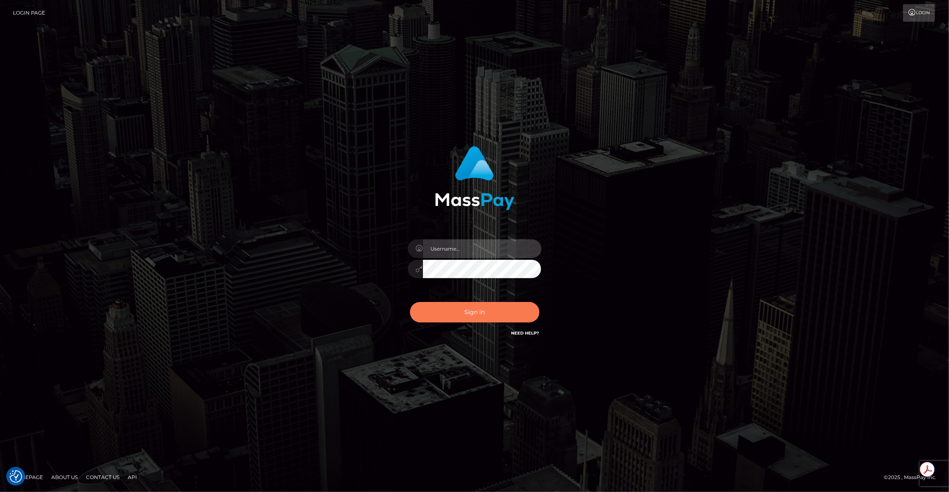
type input "brentg"
click at [459, 317] on button "Sign in" at bounding box center [474, 312] width 129 height 20
type input "brentg"
click at [456, 322] on div "Sign in Need Help?" at bounding box center [475, 315] width 146 height 37
click at [472, 306] on button "Sign in" at bounding box center [474, 312] width 129 height 20
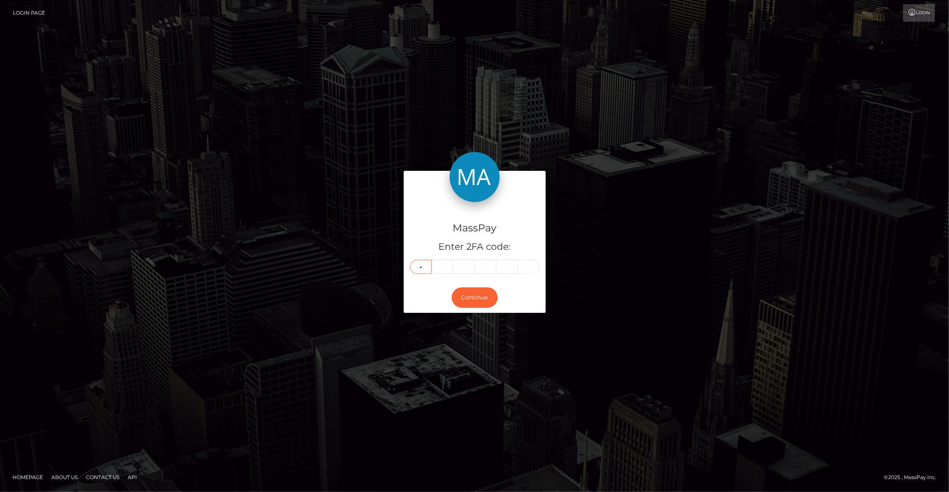
type input "4"
type input "8"
type input "1"
type input "9"
type input "7"
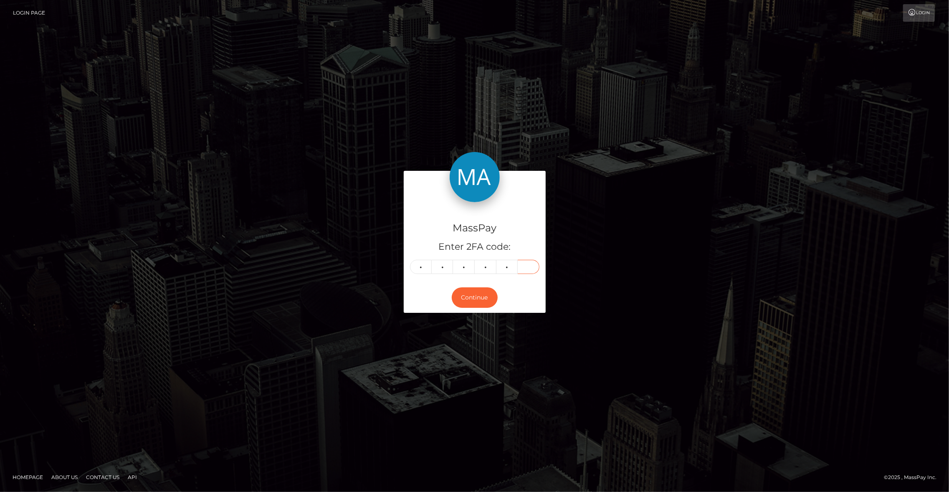
type input "3"
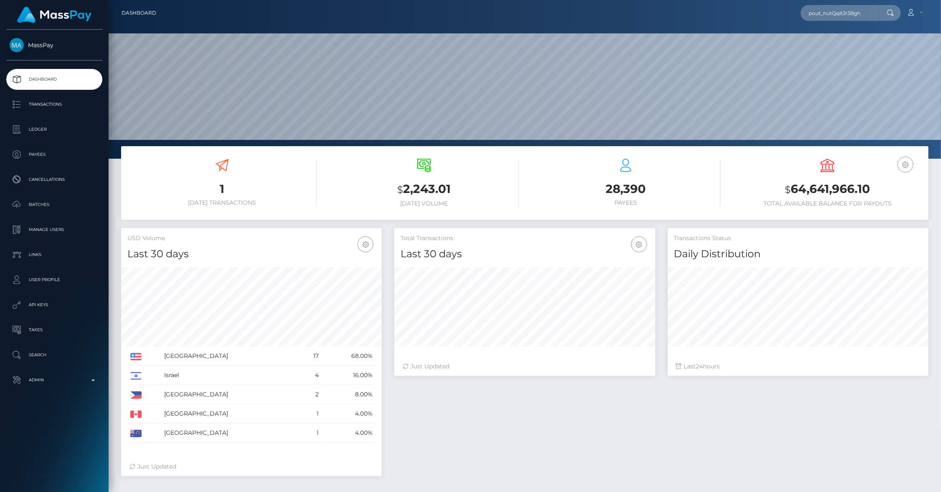
scroll to position [148, 261]
type input "pout_nutQqitJrJBgh"
click at [837, 37] on link "Get the Girlies Richer (Whop Inc - )" at bounding box center [854, 43] width 106 height 15
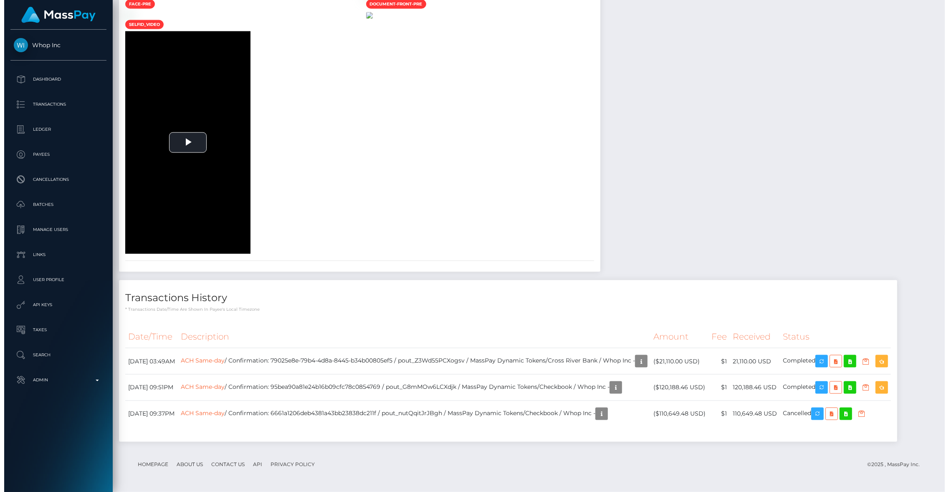
scroll to position [1671, 0]
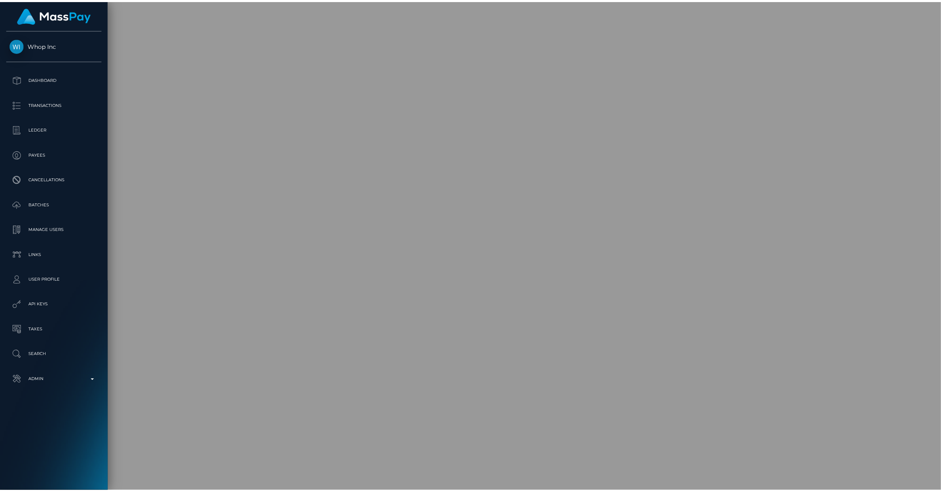
scroll to position [417616, 417455]
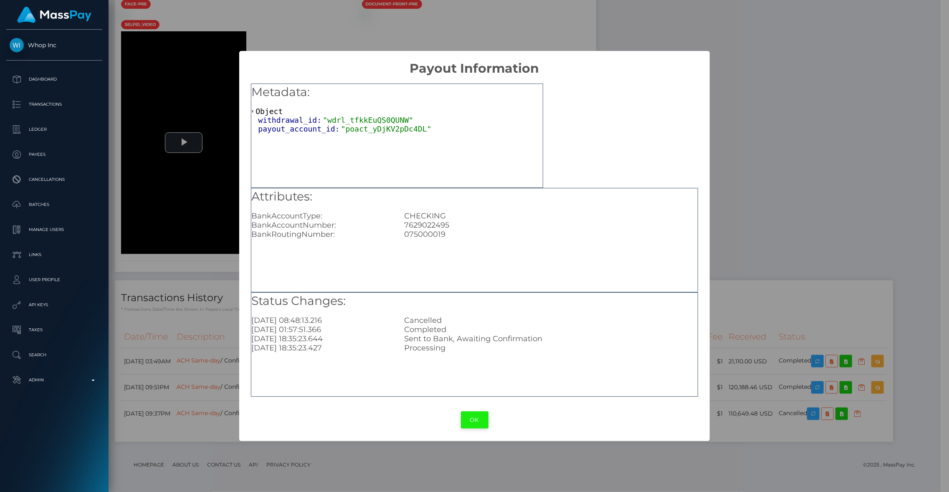
click at [468, 421] on button "OK" at bounding box center [475, 419] width 28 height 17
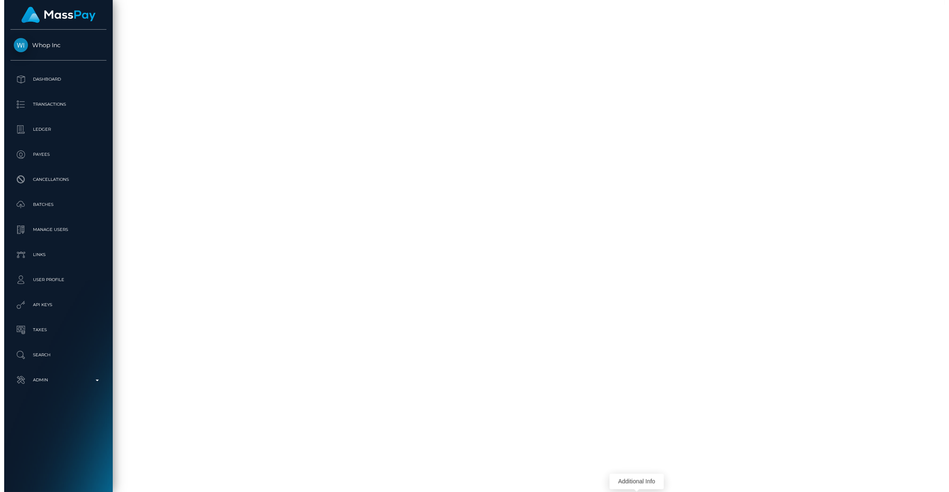
scroll to position [1671, 0]
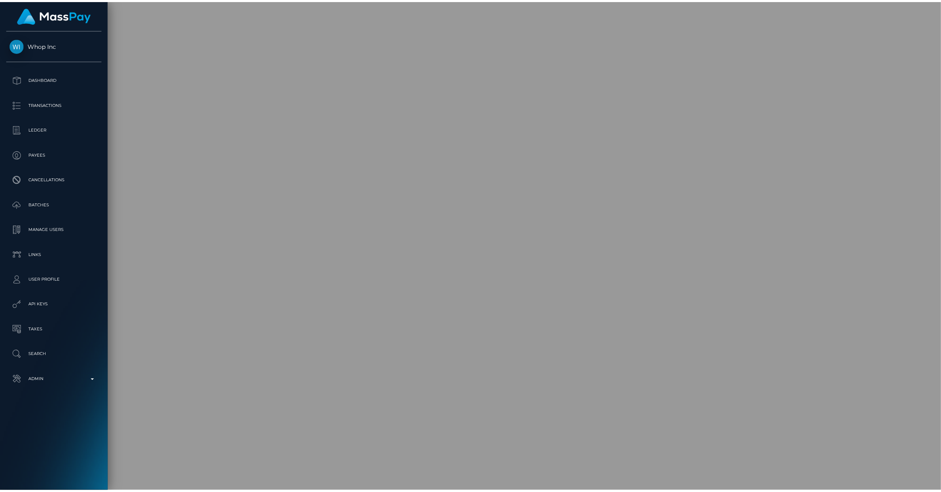
scroll to position [417616, 417455]
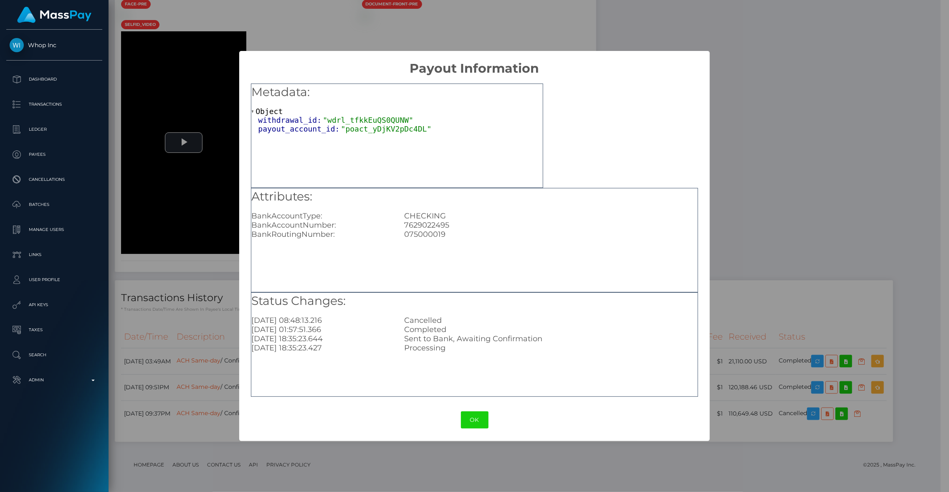
click at [732, 354] on div "× Payout Information Metadata: Object withdrawal_id: "wdrl_tfkkEuQS0QUNW" payou…" at bounding box center [474, 246] width 949 height 492
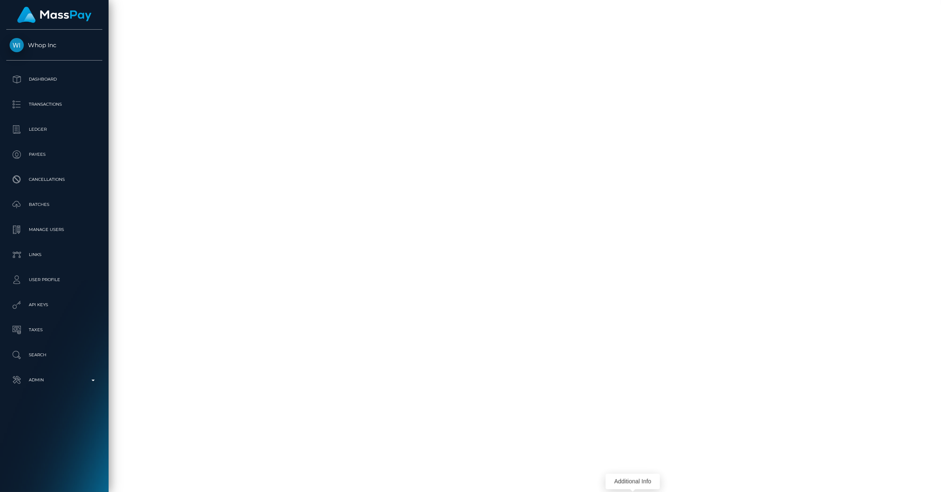
click at [652, 474] on div "Additional Info" at bounding box center [633, 481] width 54 height 15
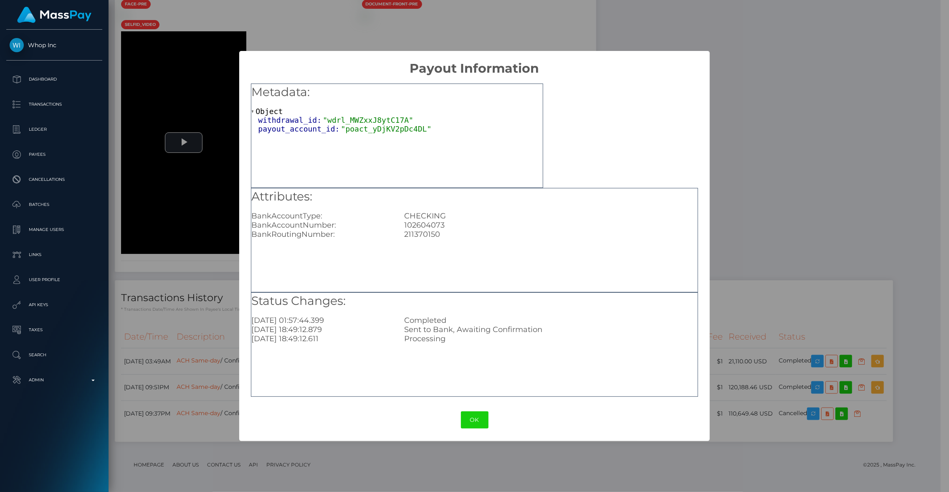
click at [745, 315] on div "× Payout Information Metadata: Object withdrawal_id: "wdrl_MWZxxJ8ytC17A" payou…" at bounding box center [474, 246] width 949 height 492
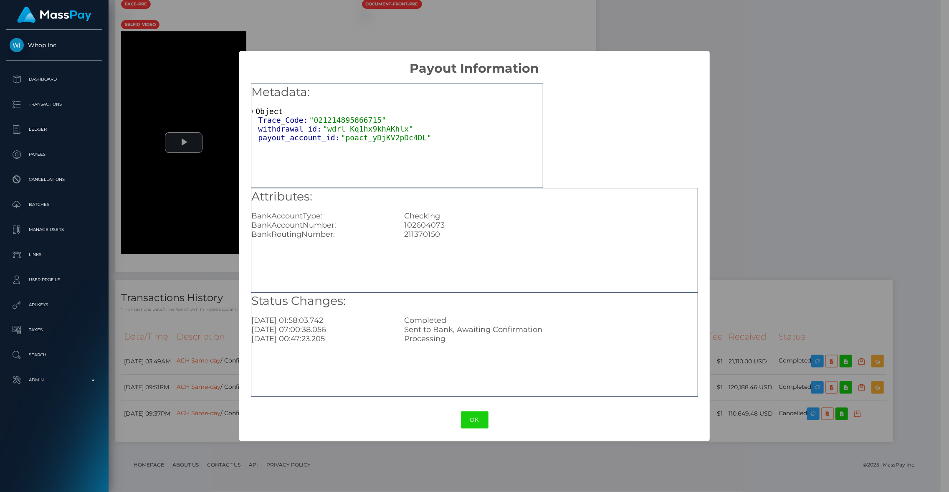
click at [796, 267] on div "× Payout Information Metadata: Object Trace_Code: "021214895866715" withdrawal_…" at bounding box center [474, 246] width 949 height 492
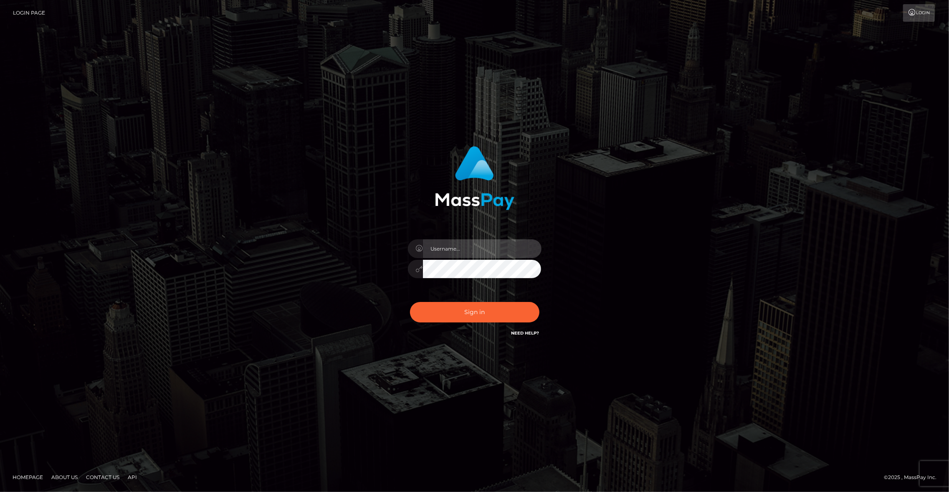
type input "brentg"
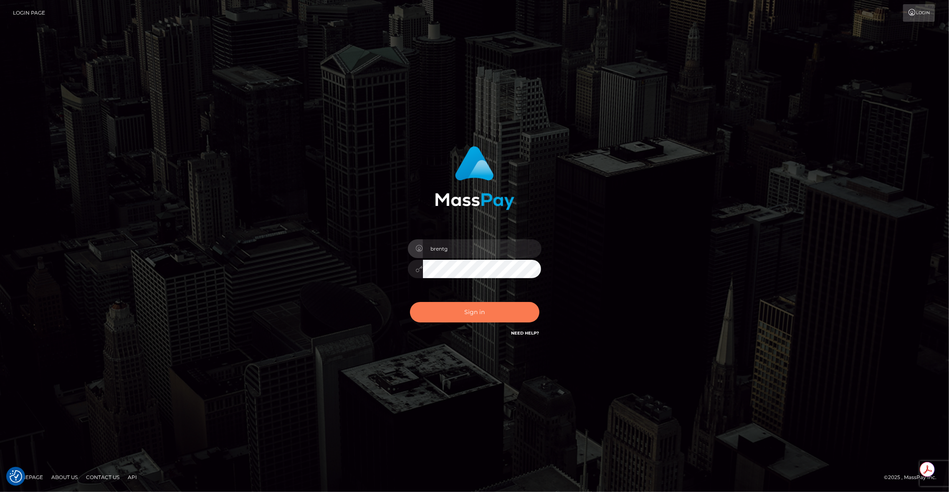
click at [464, 310] on button "Sign in" at bounding box center [474, 312] width 129 height 20
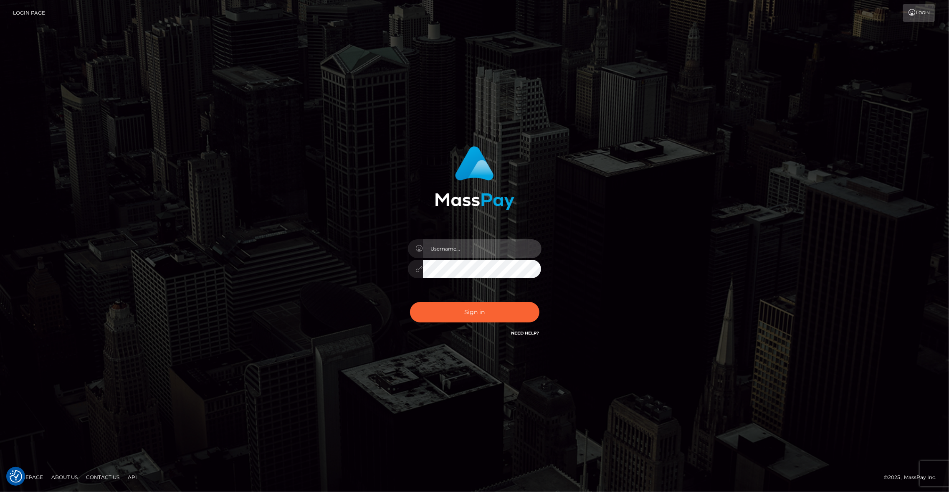
type input "brentg"
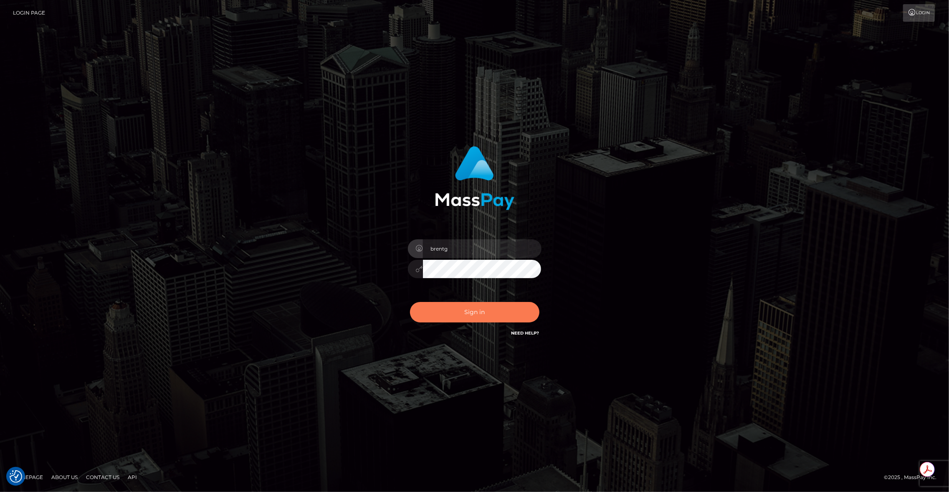
click at [453, 319] on button "Sign in" at bounding box center [474, 312] width 129 height 20
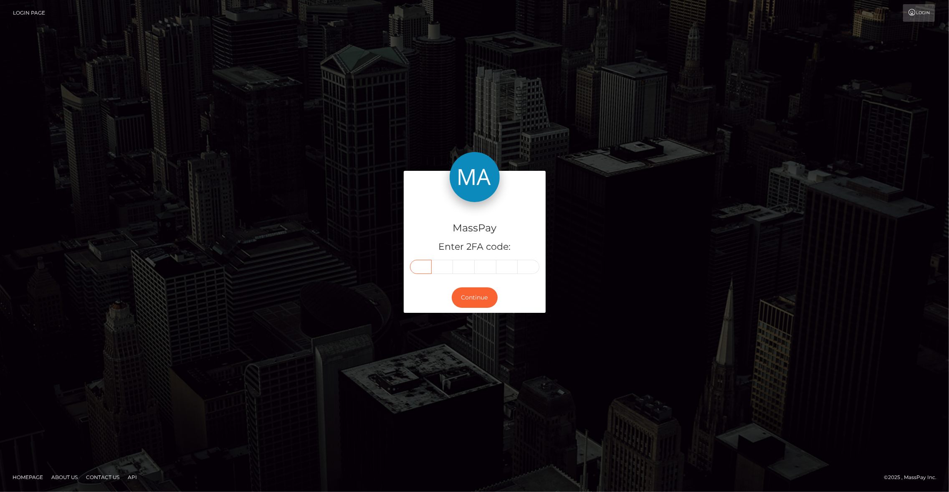
paste input "4"
type input "4"
type input "9"
type input "2"
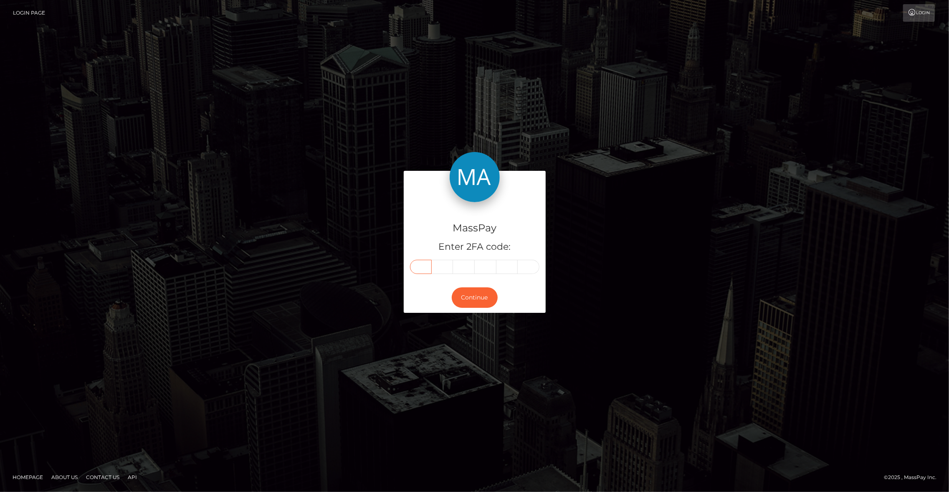
type input "5"
type input "4"
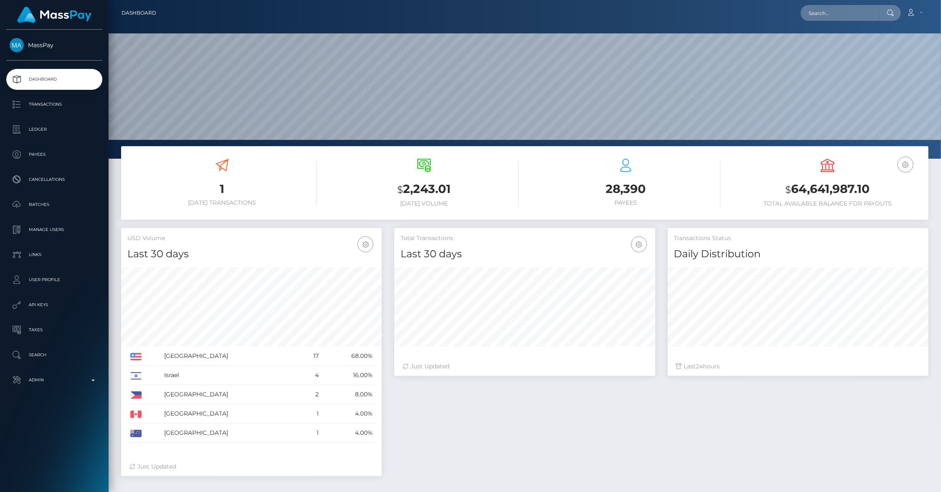
scroll to position [148, 261]
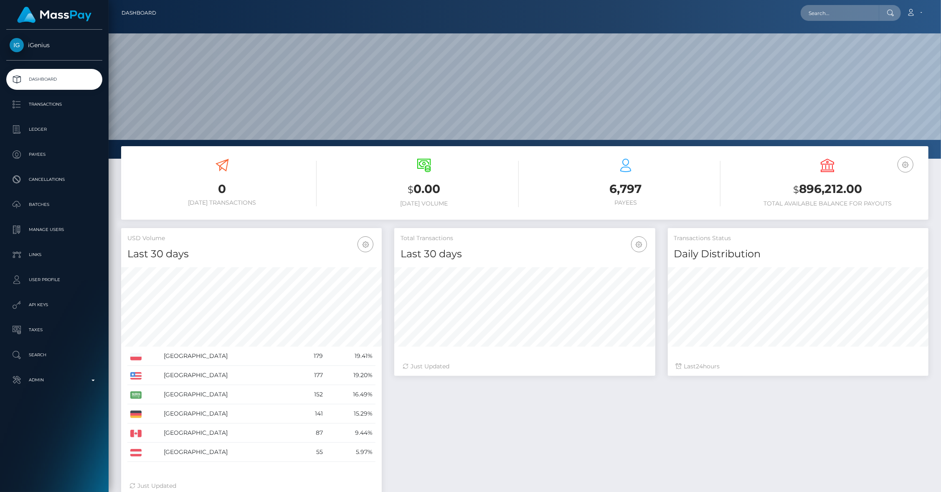
scroll to position [148, 261]
click at [44, 132] on p "Ledger" at bounding box center [54, 129] width 89 height 13
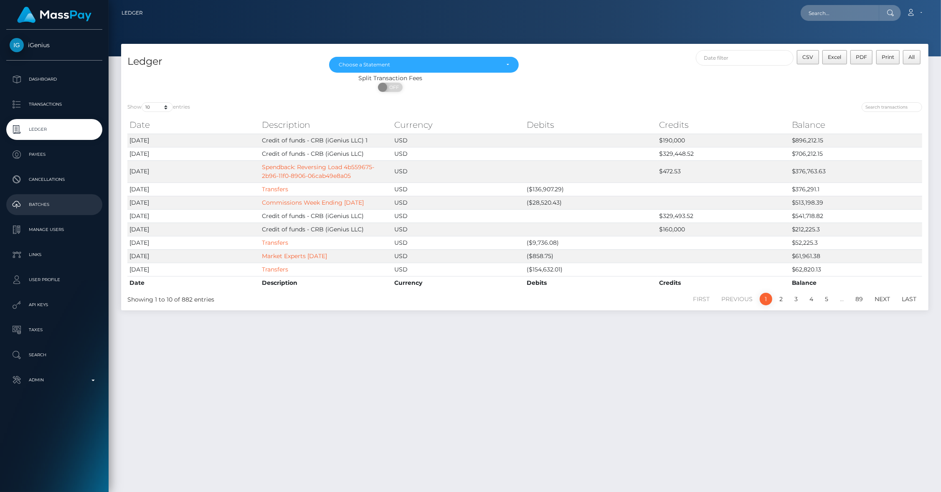
click at [34, 206] on p "Batches" at bounding box center [54, 204] width 89 height 13
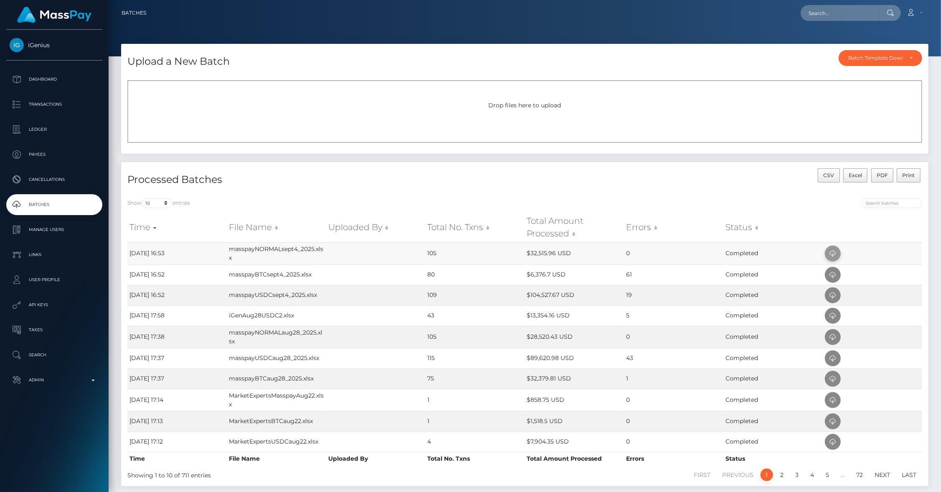
click at [833, 254] on icon at bounding box center [833, 254] width 10 height 10
click at [833, 297] on icon at bounding box center [833, 295] width 10 height 10
click at [833, 276] on icon at bounding box center [833, 275] width 10 height 10
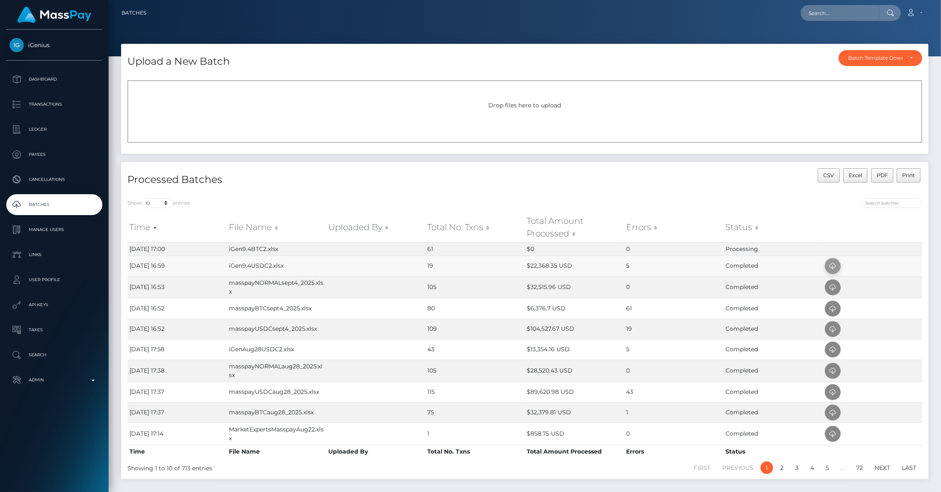
click at [833, 267] on icon at bounding box center [833, 266] width 10 height 10
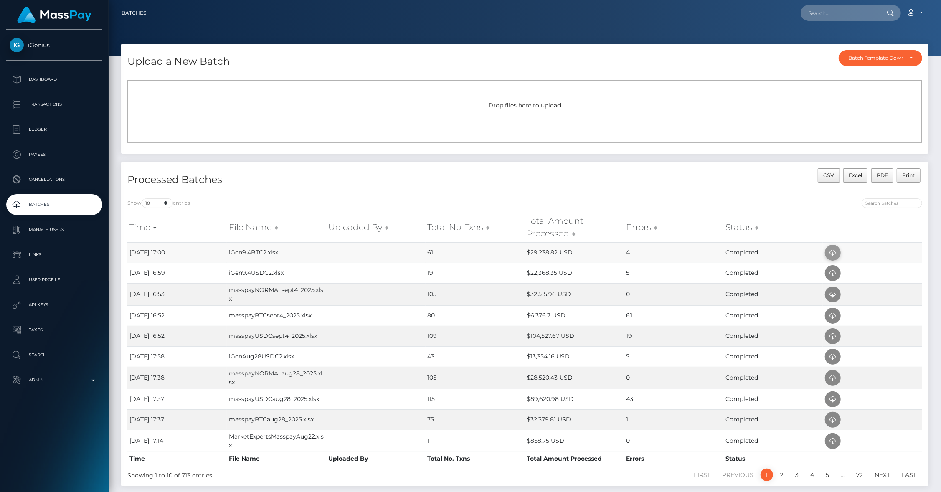
click at [838, 255] on span at bounding box center [833, 253] width 16 height 16
click at [835, 15] on input "text" at bounding box center [840, 13] width 79 height 16
paste input "1681262"
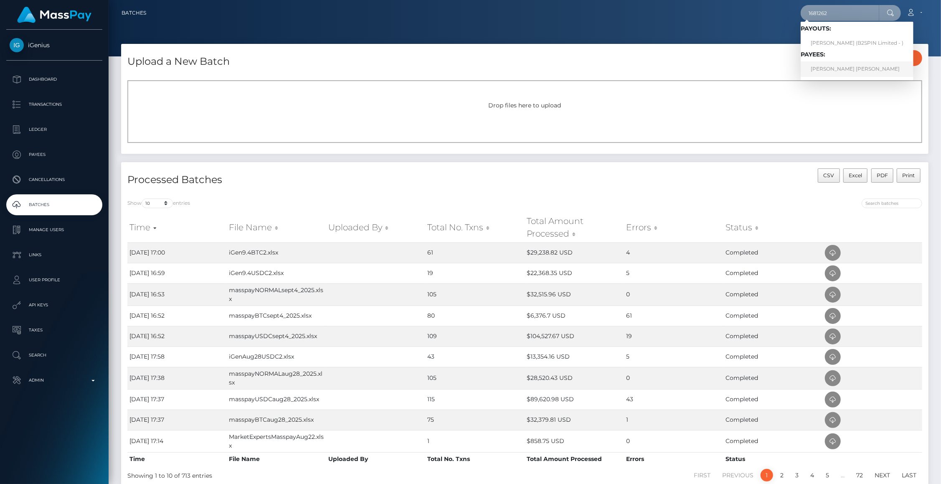
type input "1681262"
click at [833, 65] on link "JADIRA ILIANA JEANINE ROOS" at bounding box center [857, 68] width 113 height 15
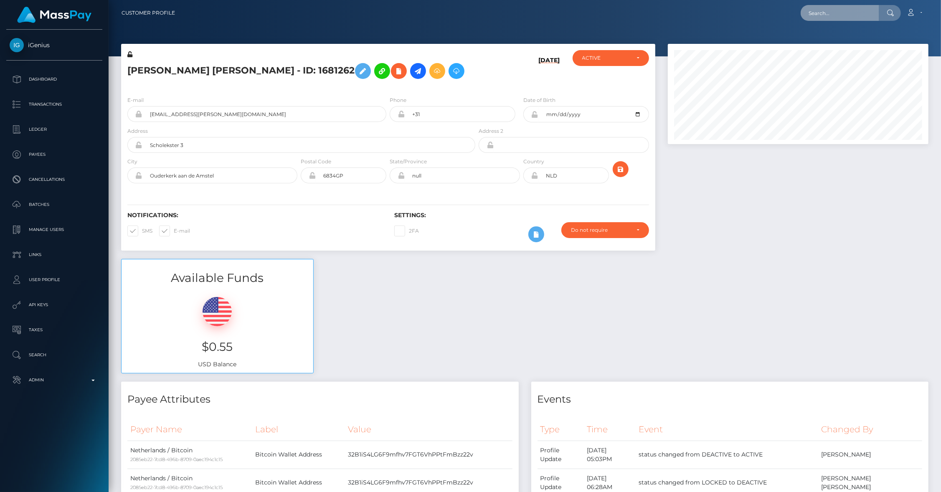
click at [832, 15] on input "text" at bounding box center [840, 13] width 79 height 16
paste input "1067275"
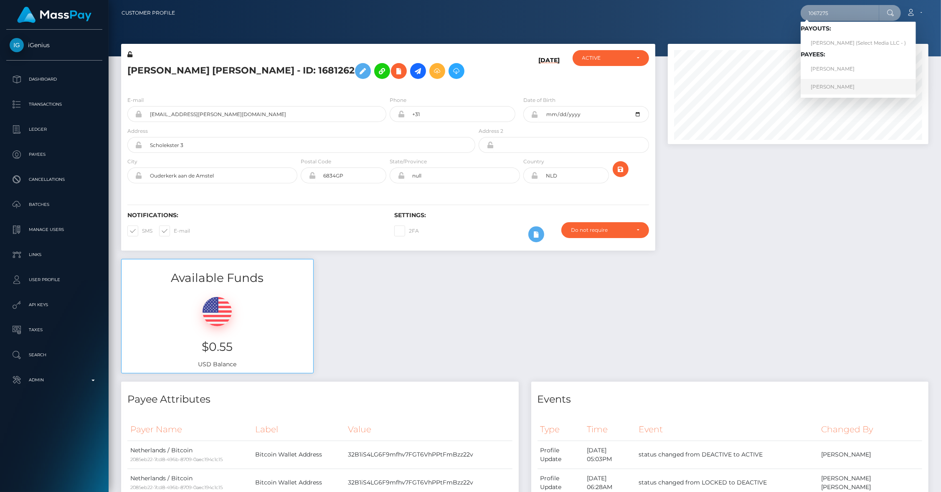
type input "1067275"
click at [848, 90] on link "Michał Przyborowski" at bounding box center [858, 86] width 115 height 15
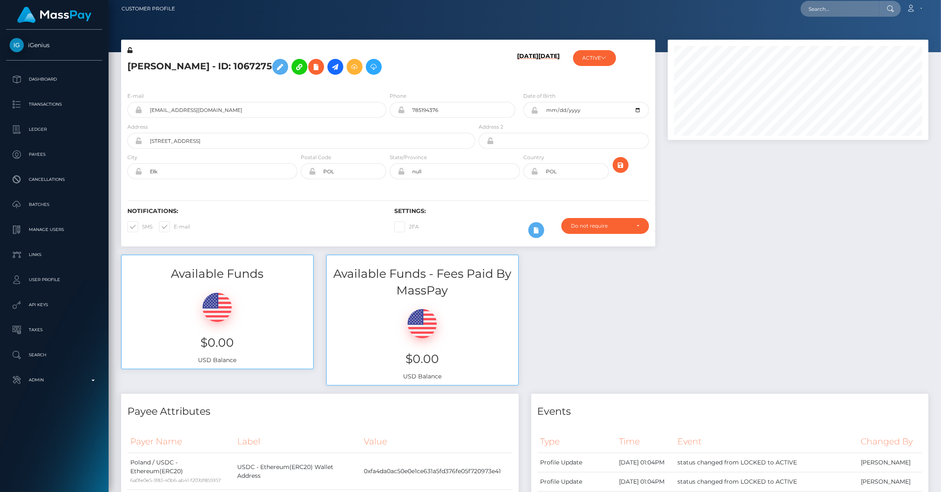
scroll to position [100, 261]
click at [840, 17] on nav "Customer Profile Loading... Loading... Account" at bounding box center [525, 9] width 833 height 26
click at [830, 10] on input "text" at bounding box center [840, 9] width 79 height 16
paste input "1078004"
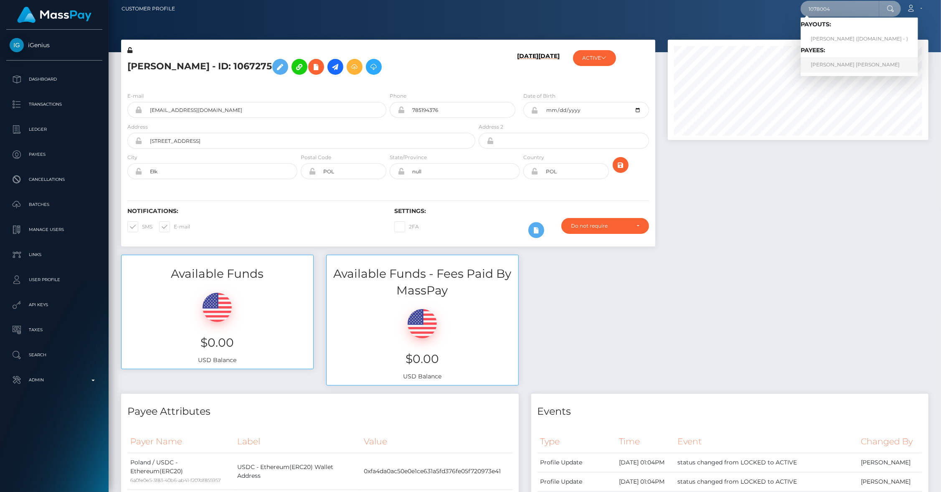
type input "1078004"
click at [836, 63] on link "WIKTORIA MALIKA MUSZALSKA" at bounding box center [859, 64] width 117 height 15
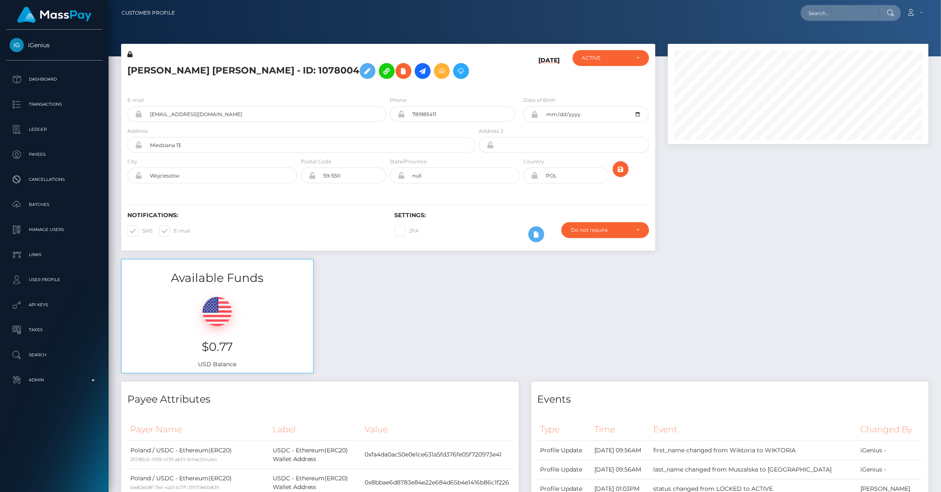
scroll to position [100, 261]
click at [827, 12] on input "text" at bounding box center [840, 13] width 79 height 16
paste input "1741651"
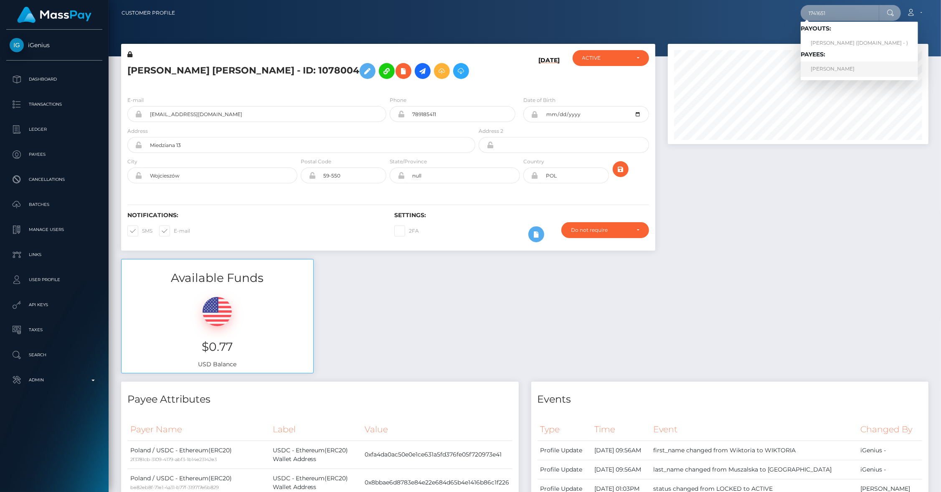
type input "1741651"
click at [837, 69] on link "Tasneem Freg" at bounding box center [859, 68] width 117 height 15
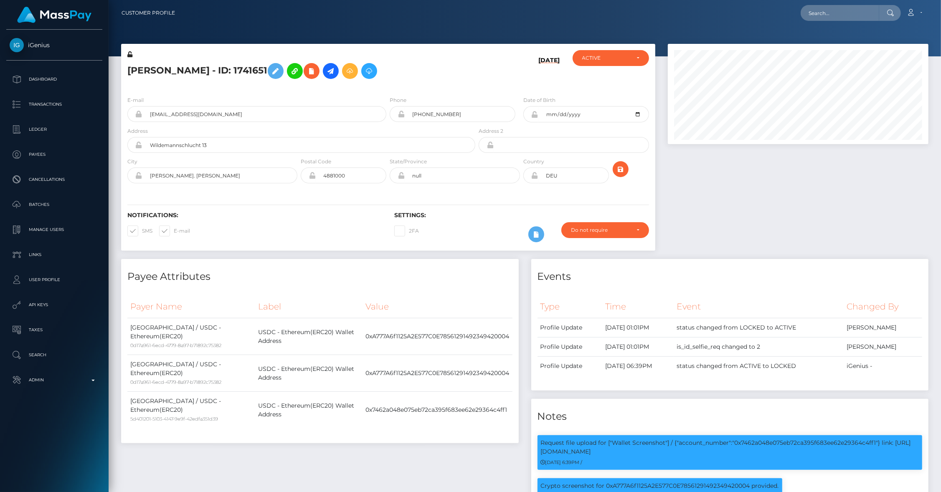
scroll to position [100, 261]
click at [838, 20] on input "text" at bounding box center [840, 13] width 79 height 16
paste input "1787887"
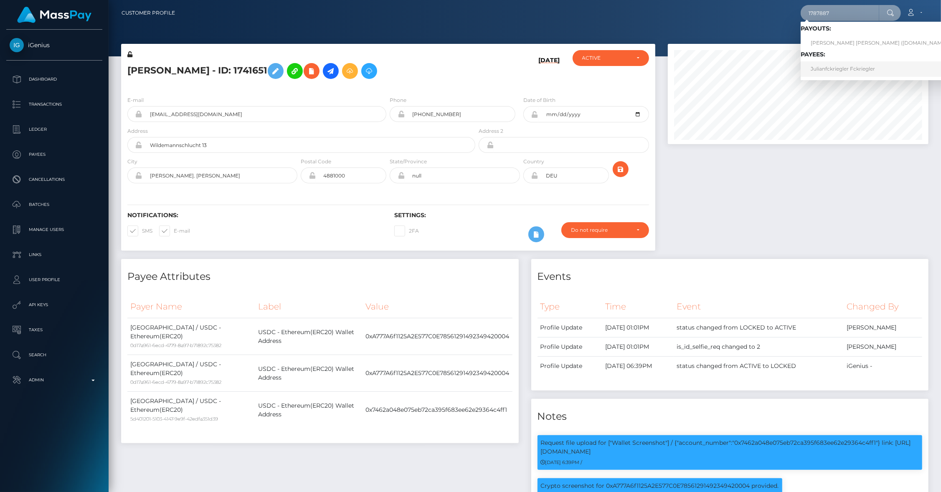
type input "1787887"
click at [836, 67] on link "Julianfckriegler Fckriegler" at bounding box center [882, 68] width 162 height 15
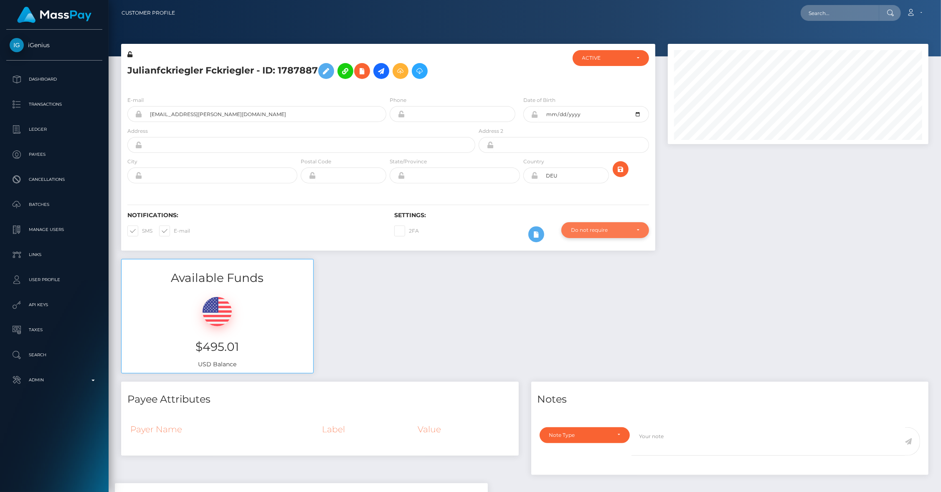
scroll to position [100, 261]
click at [178, 138] on input "text" at bounding box center [308, 145] width 333 height 16
paste input "Nordplatz 3"
type input "Nordplatz 3"
click at [188, 175] on input "text" at bounding box center [219, 176] width 155 height 16
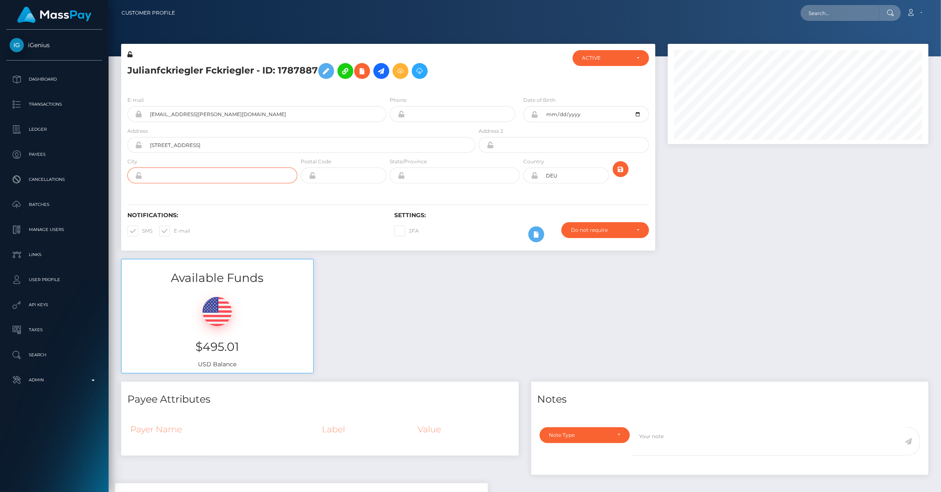
paste input "[GEOGRAPHIC_DATA]"
type input "[GEOGRAPHIC_DATA]"
click at [625, 170] on icon "submit" at bounding box center [621, 169] width 10 height 10
drag, startPoint x: 39, startPoint y: 203, endPoint x: 39, endPoint y: 208, distance: 4.6
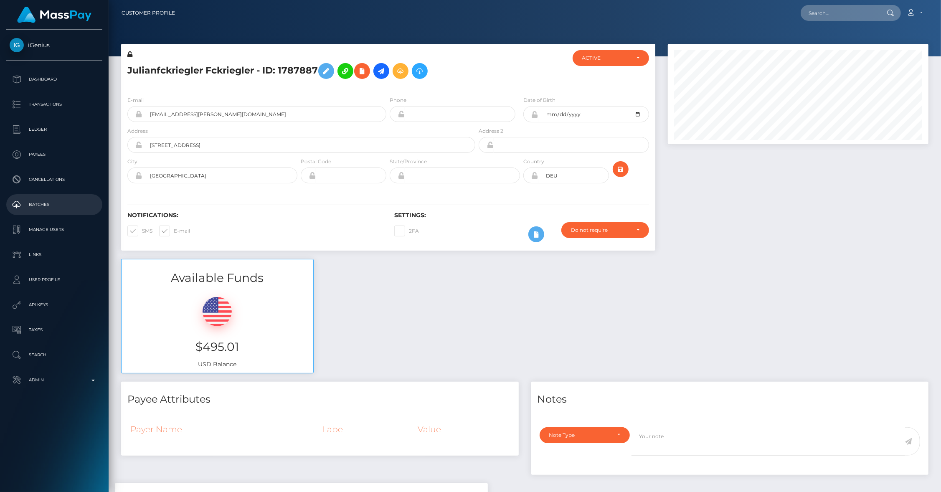
click at [39, 204] on p "Batches" at bounding box center [54, 204] width 89 height 13
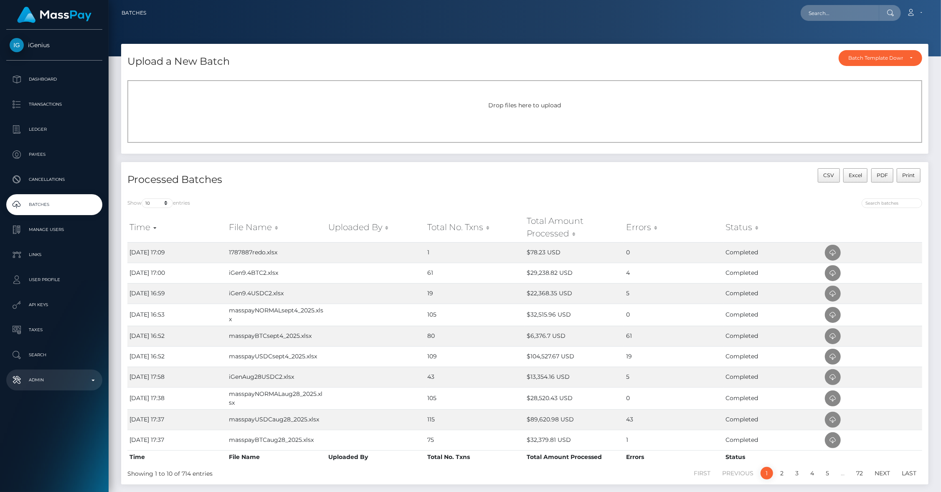
click at [58, 385] on p "Admin" at bounding box center [54, 380] width 89 height 13
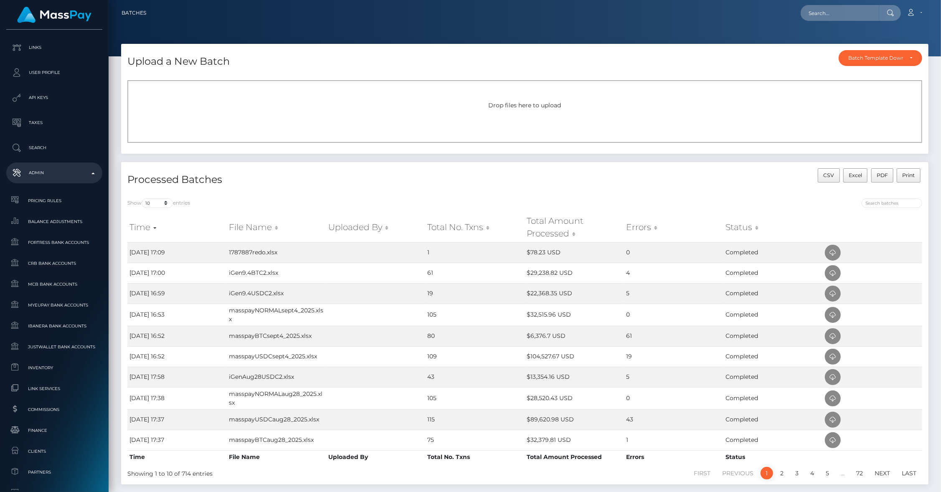
scroll to position [296, 0]
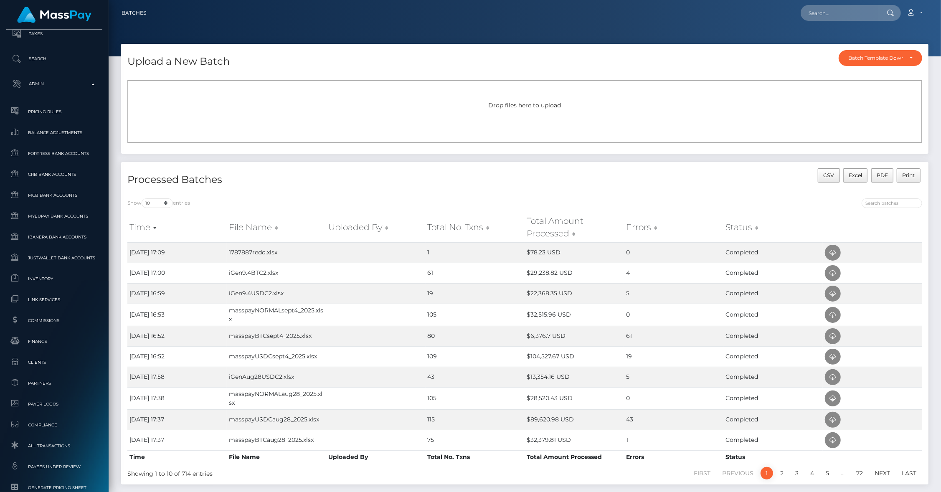
click at [121, 127] on div "Drop files here to upload" at bounding box center [524, 114] width 807 height 80
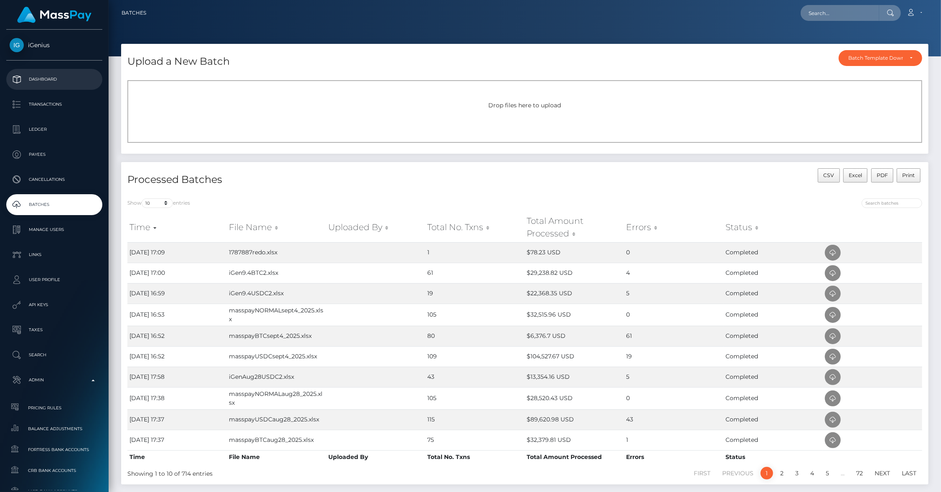
click at [53, 74] on p "Dashboard" at bounding box center [54, 79] width 89 height 13
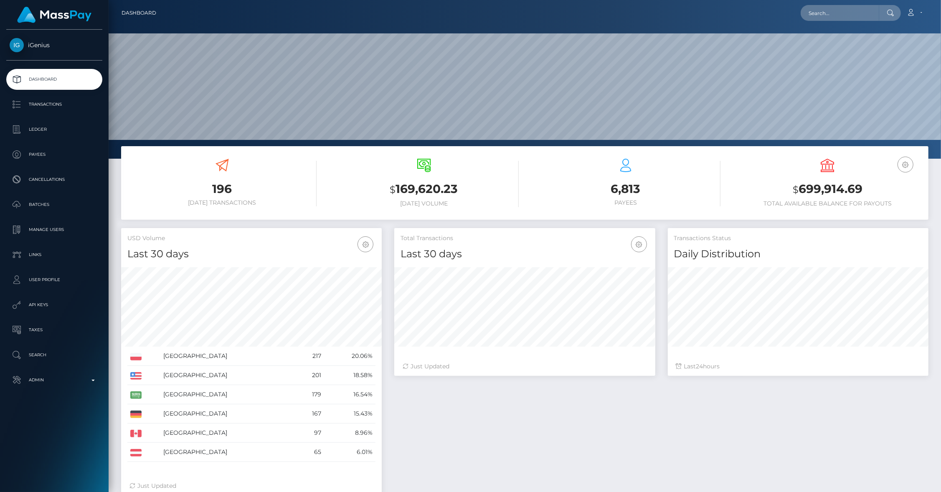
scroll to position [148, 261]
click at [63, 377] on p "Admin" at bounding box center [54, 380] width 89 height 13
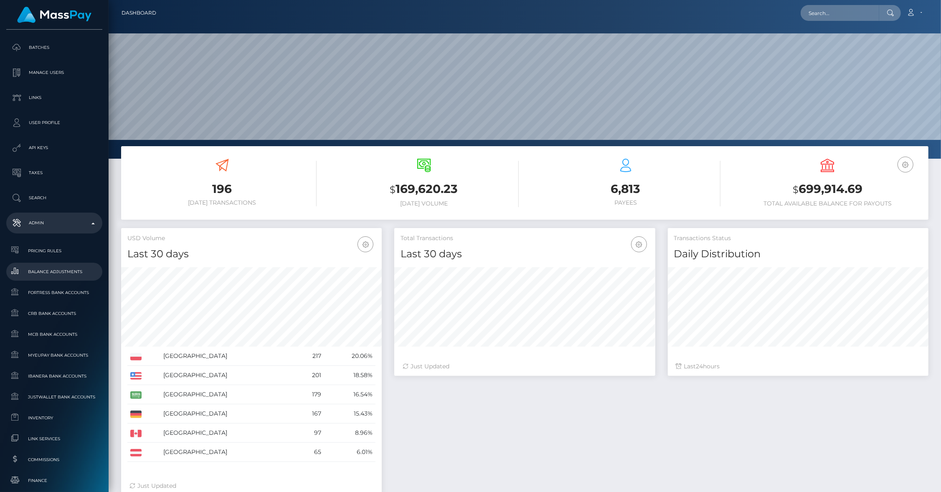
scroll to position [157, 0]
click at [51, 457] on span "Commissions" at bounding box center [54, 459] width 89 height 10
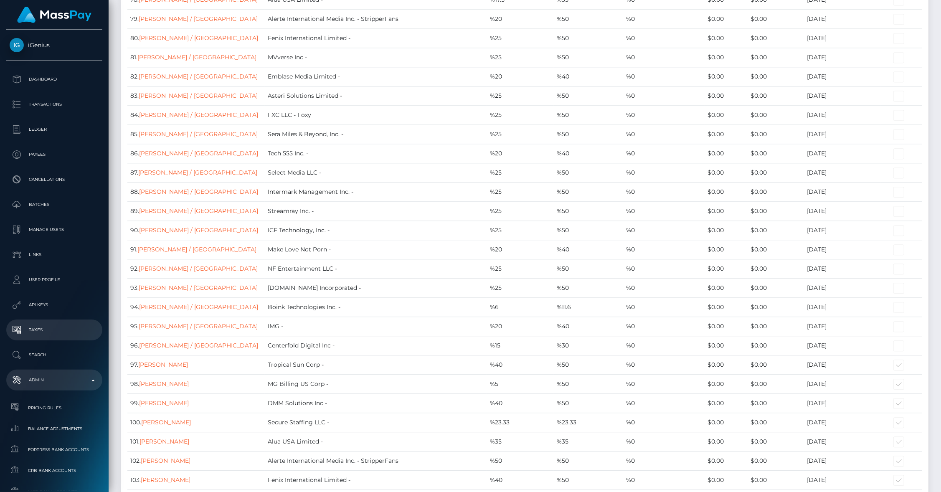
scroll to position [4640, 0]
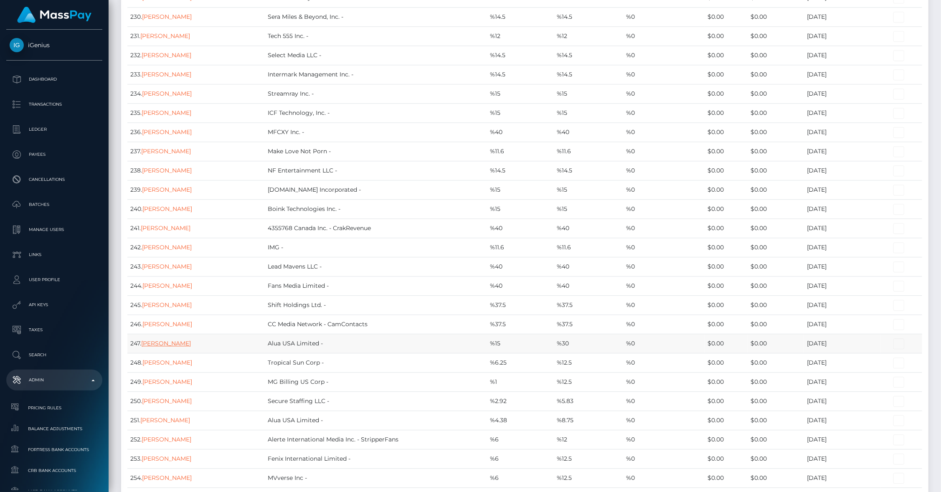
click at [171, 340] on link "Don Moffitt" at bounding box center [166, 344] width 50 height 8
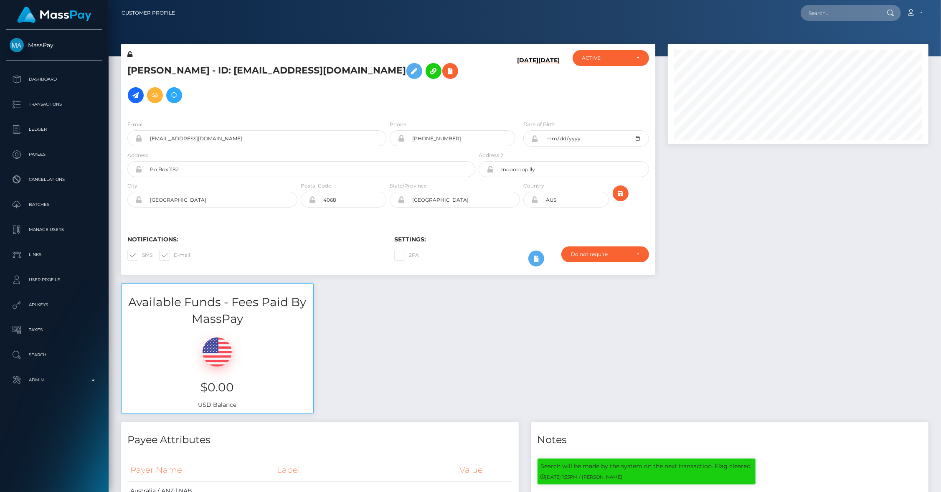
scroll to position [100, 261]
click at [213, 130] on input "[EMAIL_ADDRESS][DOMAIN_NAME]" at bounding box center [264, 138] width 244 height 16
click at [213, 130] on input "dcmoff@protonmail.com" at bounding box center [264, 138] width 244 height 16
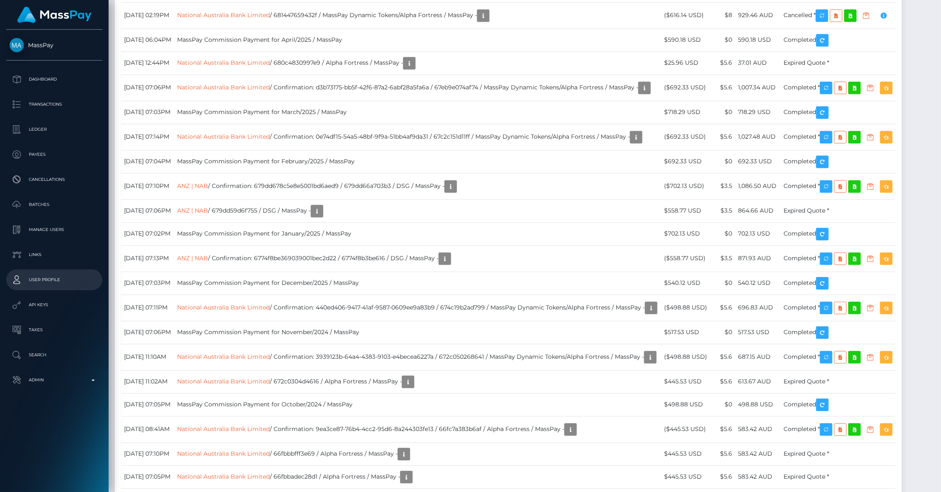
scroll to position [1511, 0]
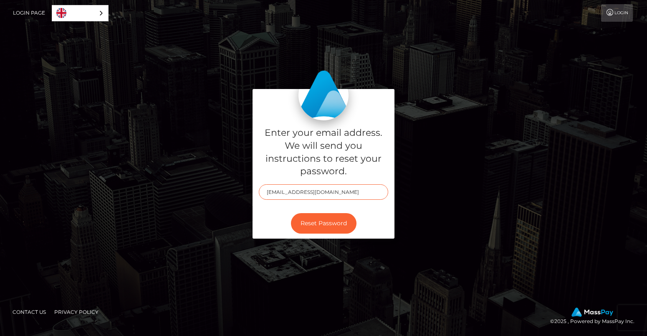
drag, startPoint x: 325, startPoint y: 191, endPoint x: 231, endPoint y: 193, distance: 94.4
click at [235, 193] on div "Enter your email address. We will send you instructions to reset your password.…" at bounding box center [324, 168] width 476 height 158
paste input "dcmoff@protonmail.com"
type input "dcmoff@protonmail.com"
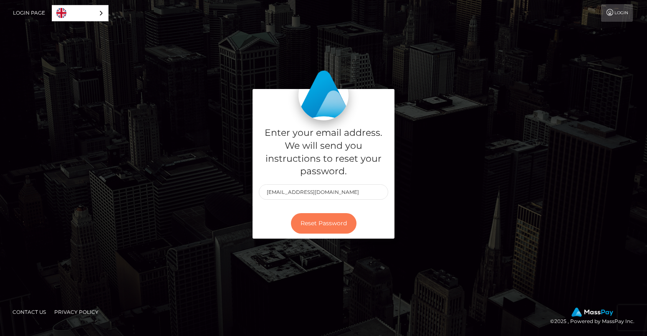
click at [327, 225] on button "Reset Password" at bounding box center [324, 223] width 66 height 20
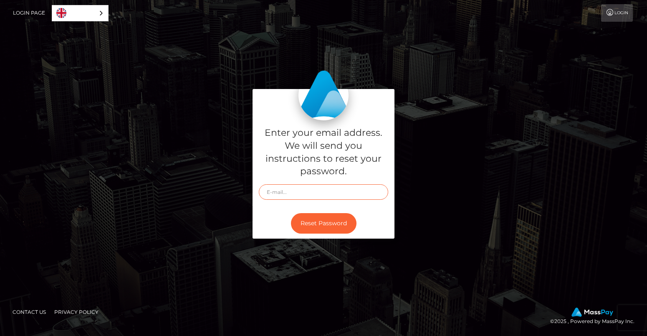
type input "[EMAIL_ADDRESS][DOMAIN_NAME]"
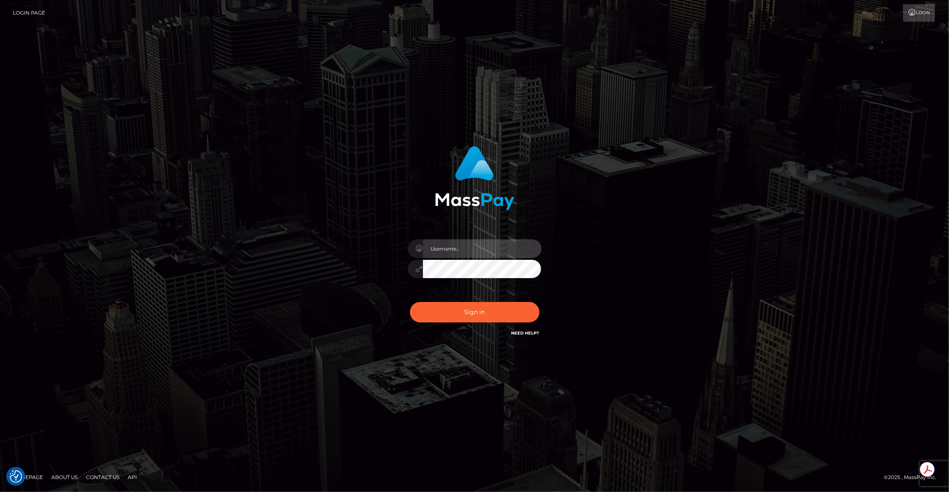
type input "brentg"
click at [305, 180] on div "brentg Sign in" at bounding box center [475, 246] width 476 height 213
